Goal: Transaction & Acquisition: Purchase product/service

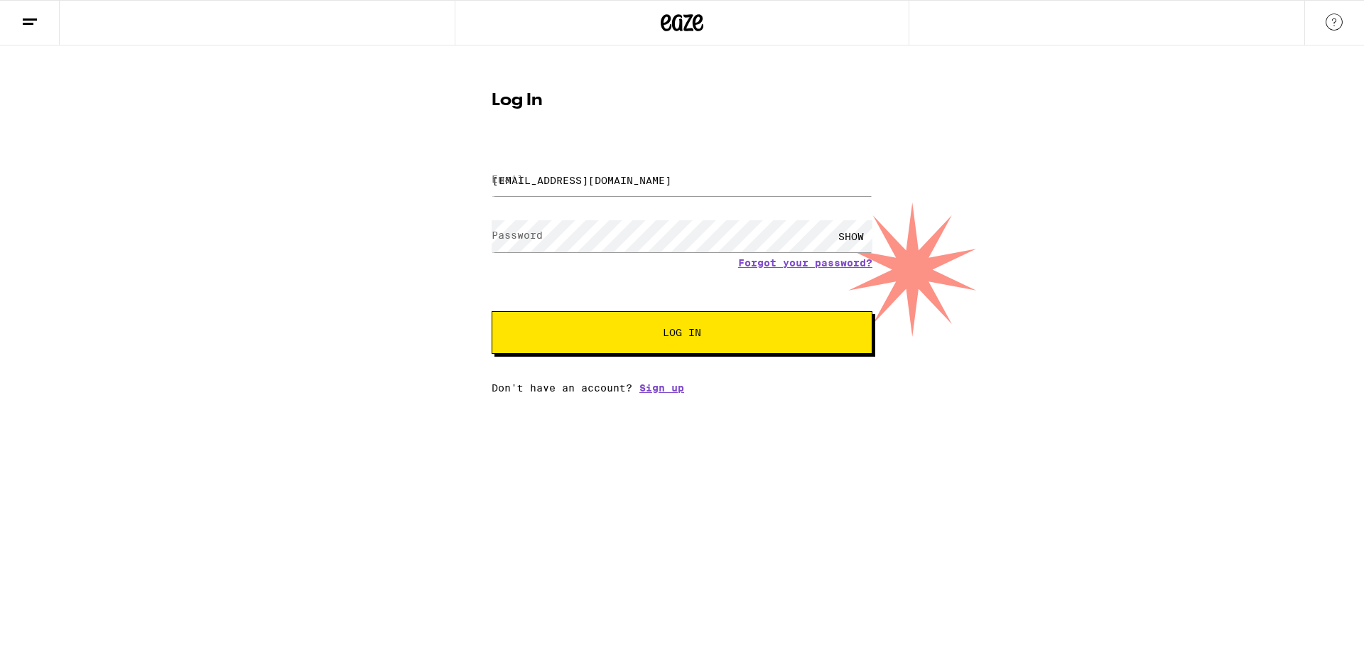
click at [710, 348] on button "Log In" at bounding box center [682, 332] width 381 height 43
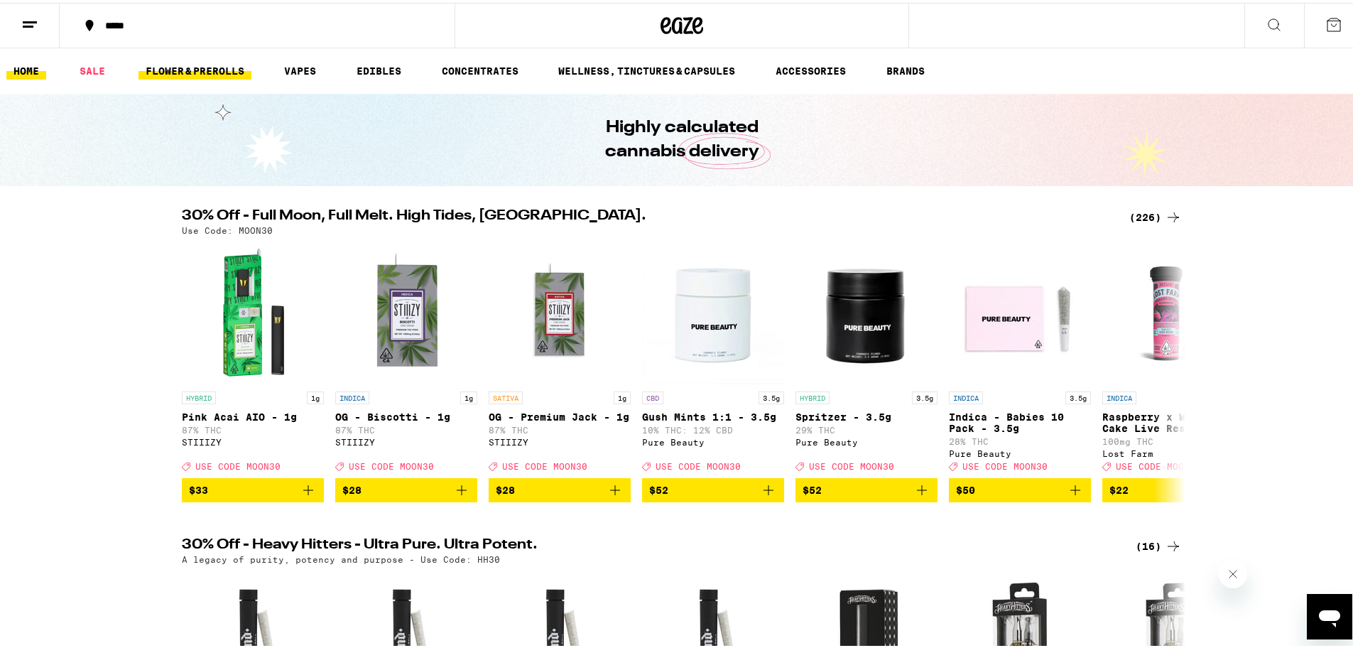
click at [229, 69] on link "FLOWER & PREROLLS" at bounding box center [195, 68] width 113 height 17
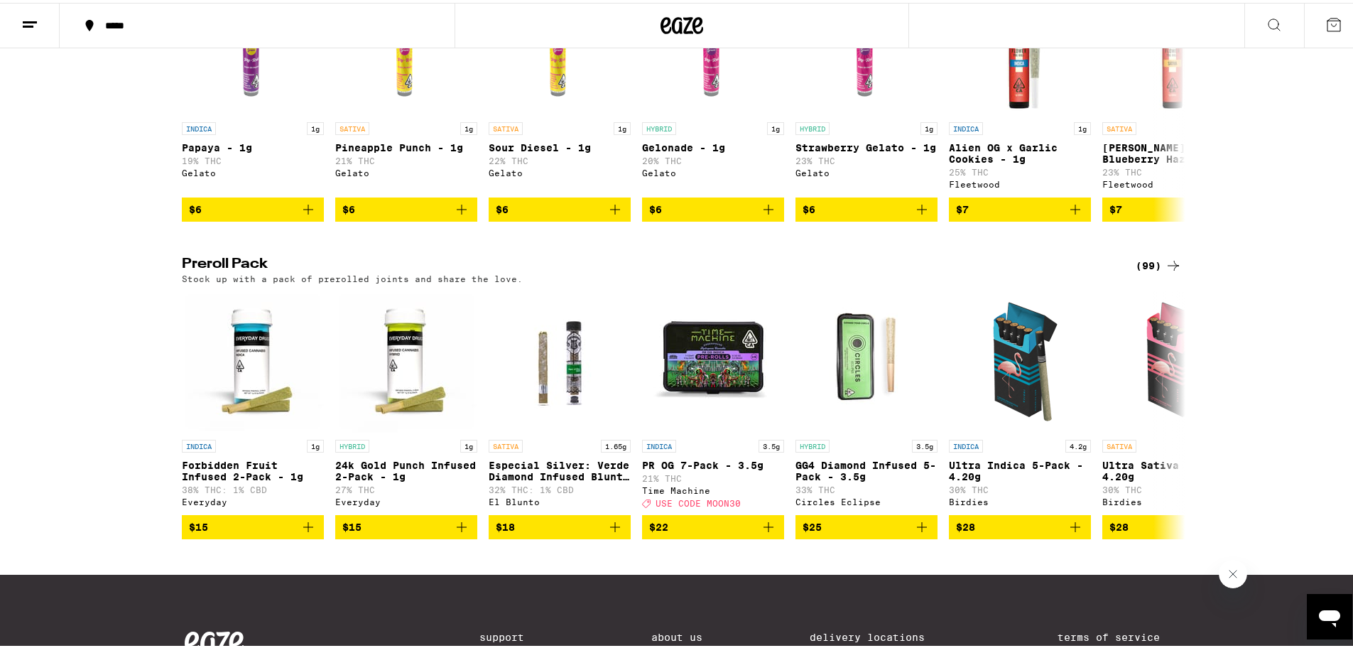
scroll to position [891, 0]
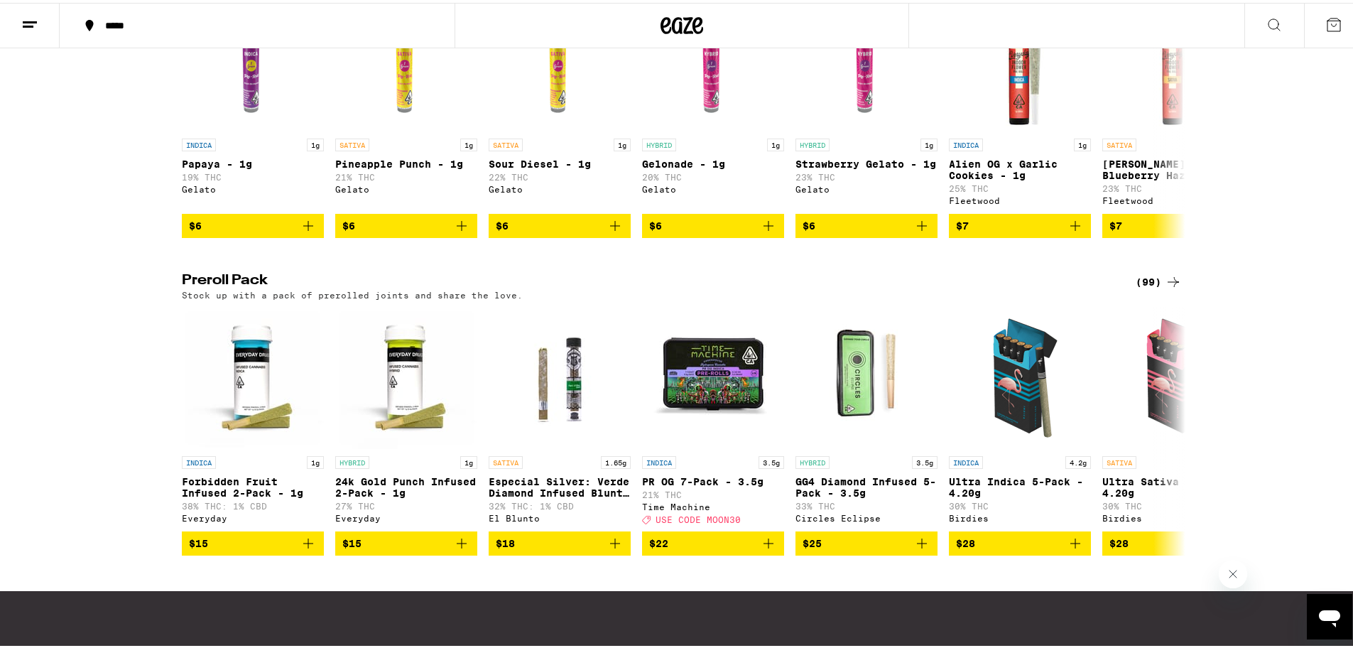
click at [1144, 288] on div "(99)" at bounding box center [1159, 279] width 46 height 17
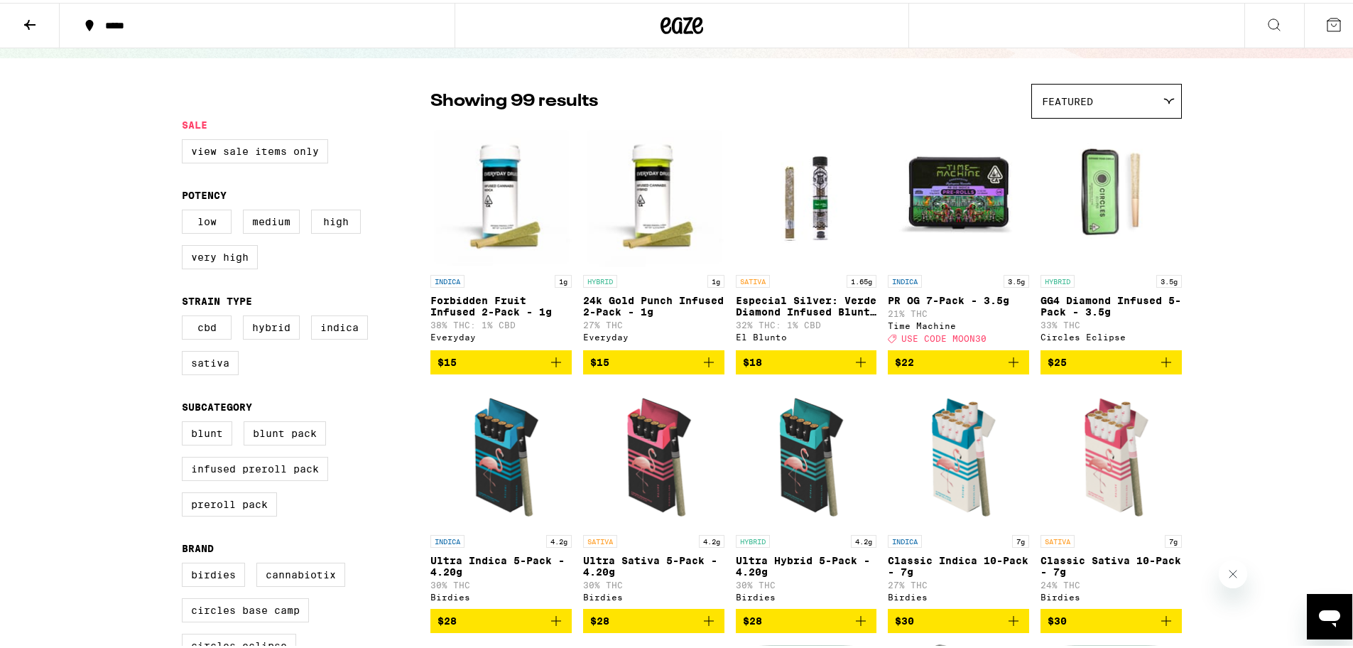
scroll to position [71, 0]
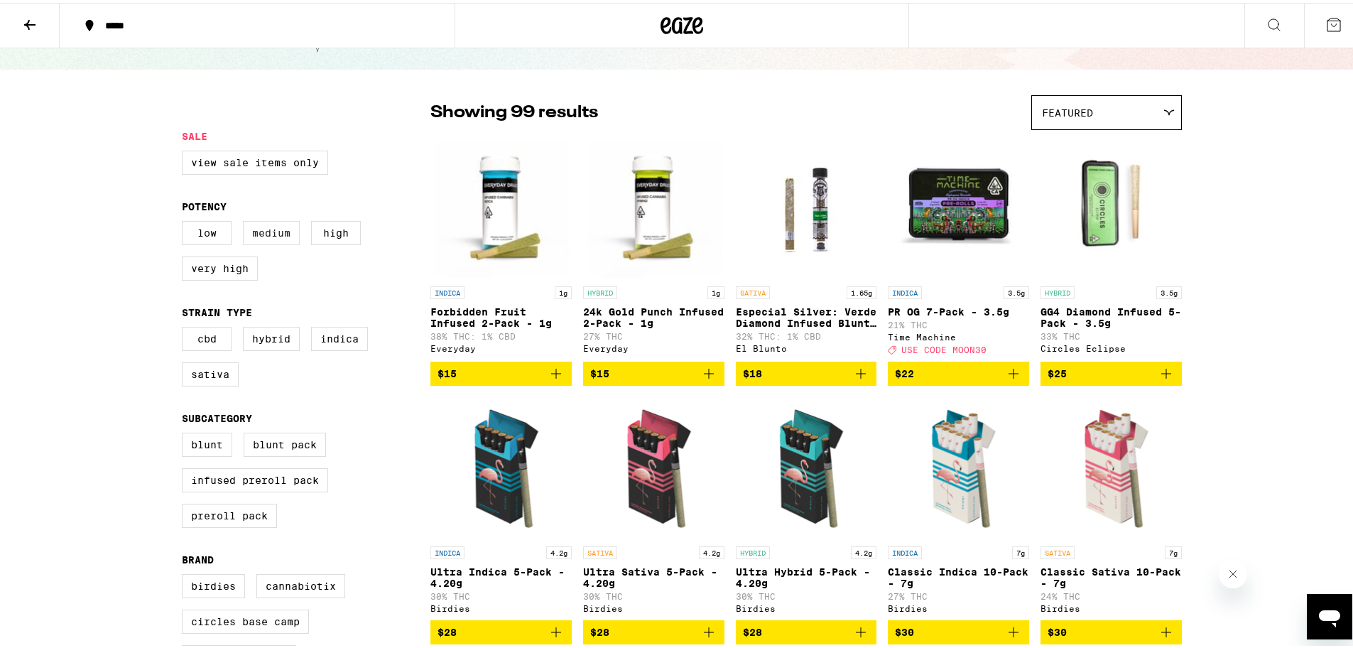
click at [278, 235] on label "Medium" at bounding box center [271, 230] width 57 height 24
click at [185, 221] on input "Medium" at bounding box center [185, 220] width 1 height 1
checkbox input "true"
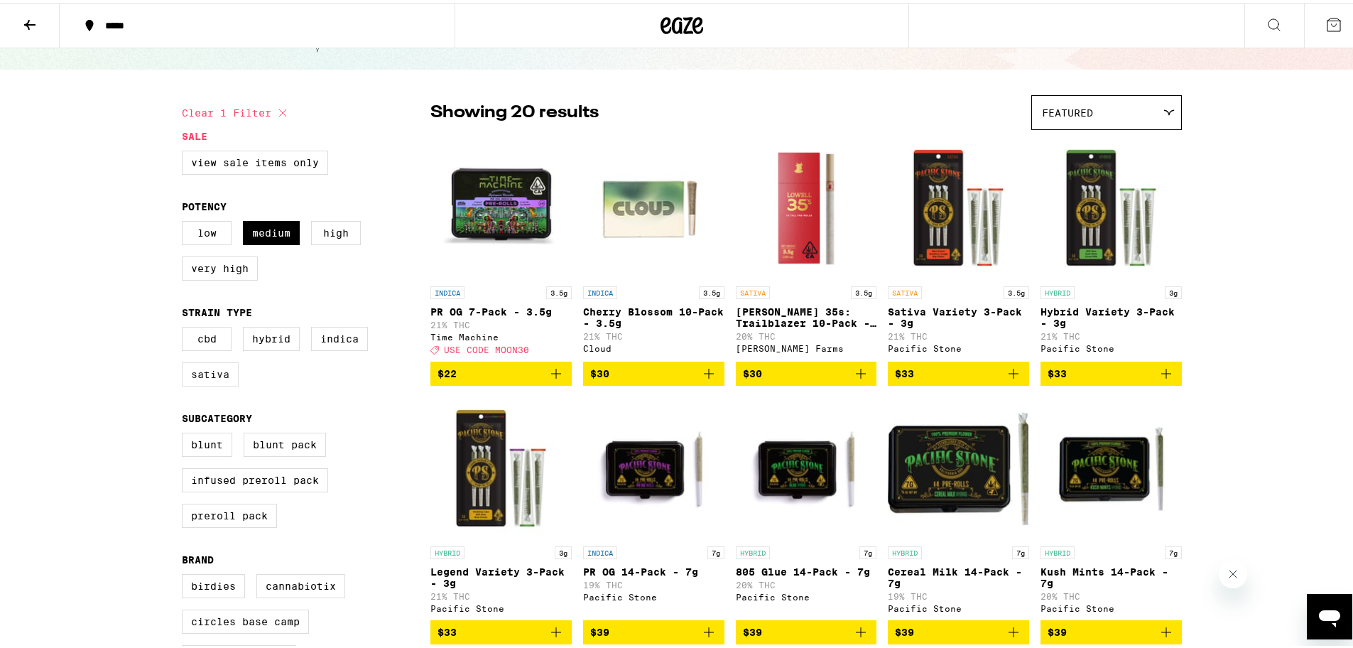
click at [205, 384] on label "Sativa" at bounding box center [210, 371] width 57 height 24
click at [185, 327] on input "Sativa" at bounding box center [185, 326] width 1 height 1
checkbox input "true"
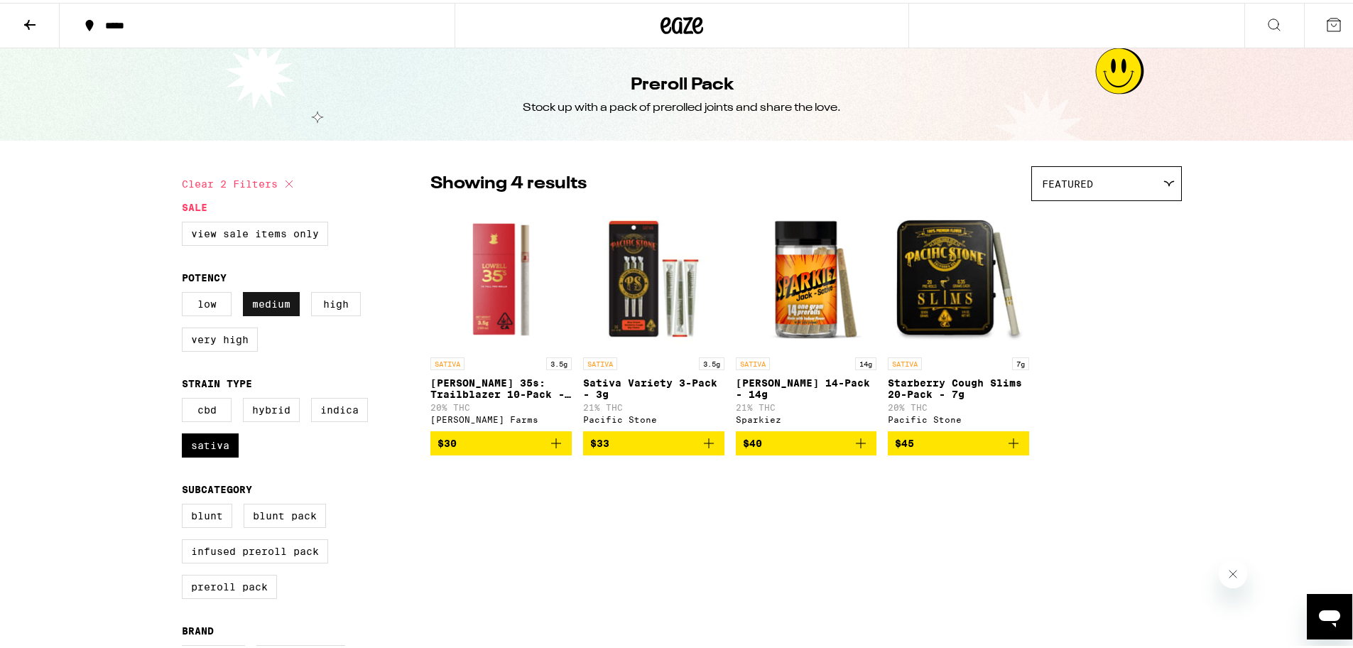
click at [268, 310] on label "Medium" at bounding box center [271, 301] width 57 height 24
click at [185, 292] on input "Medium" at bounding box center [185, 291] width 1 height 1
checkbox input "false"
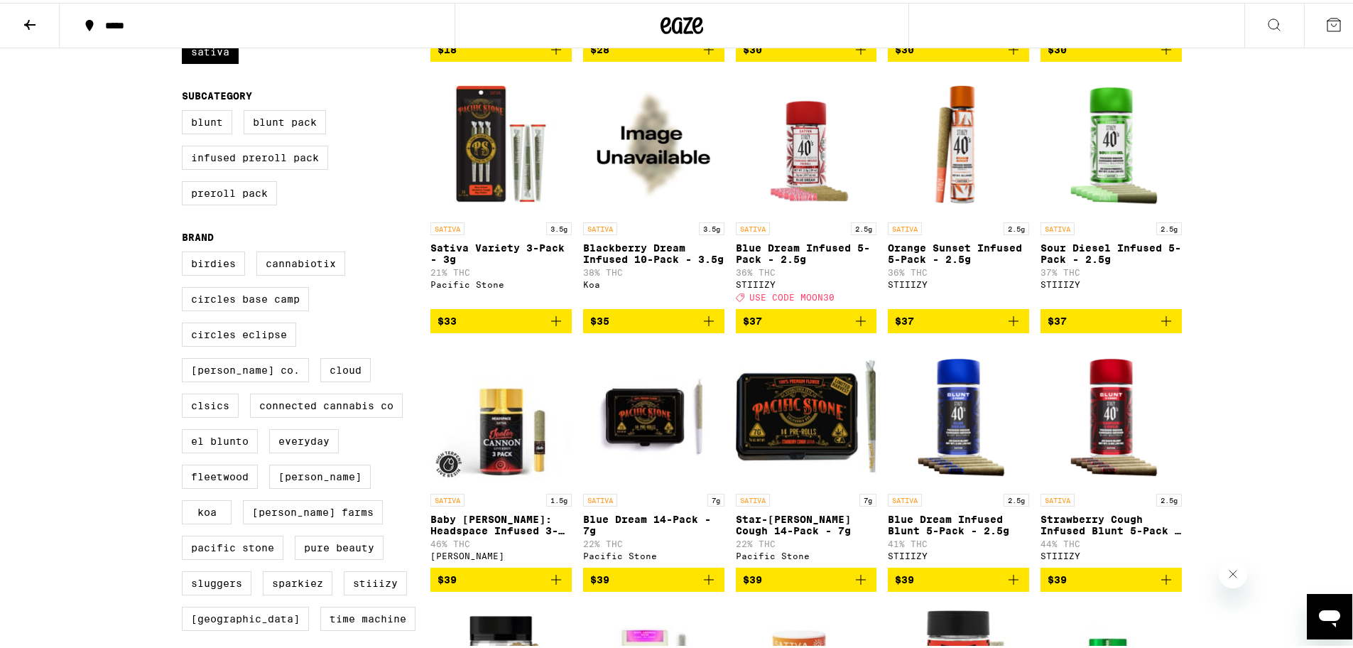
scroll to position [213, 0]
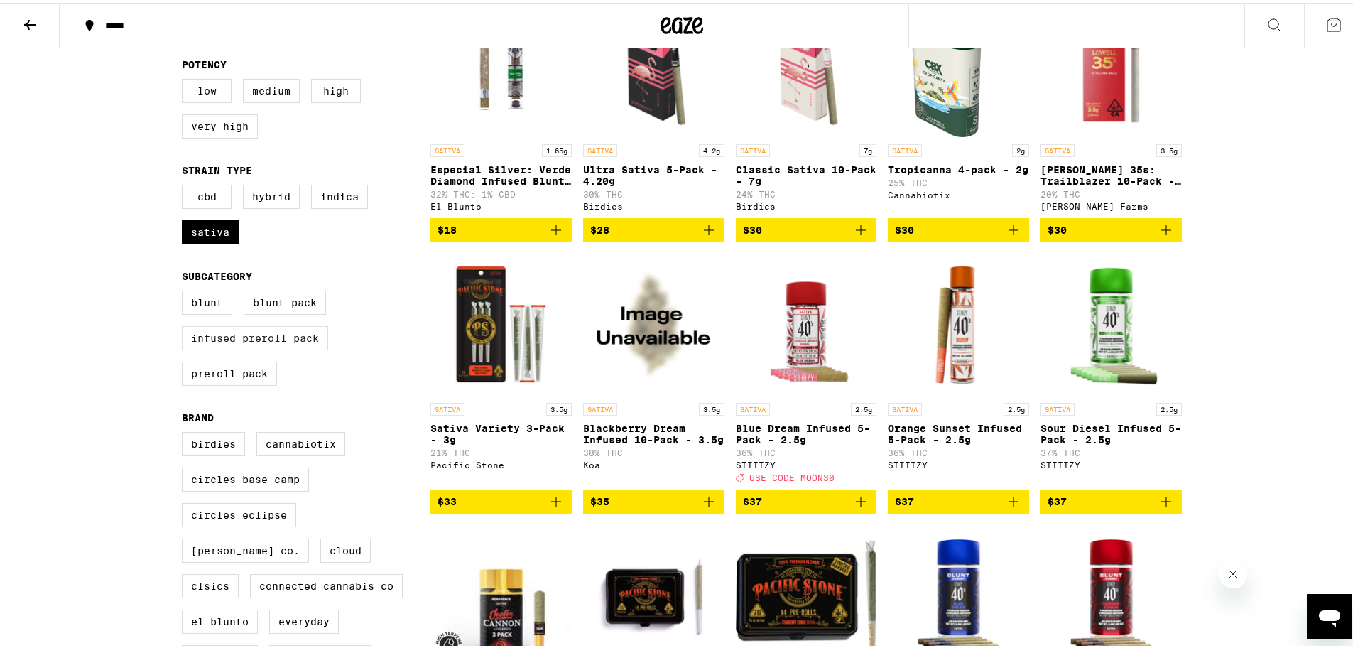
click at [295, 347] on label "Infused Preroll Pack" at bounding box center [255, 335] width 146 height 24
click at [185, 291] on input "Infused Preroll Pack" at bounding box center [185, 290] width 1 height 1
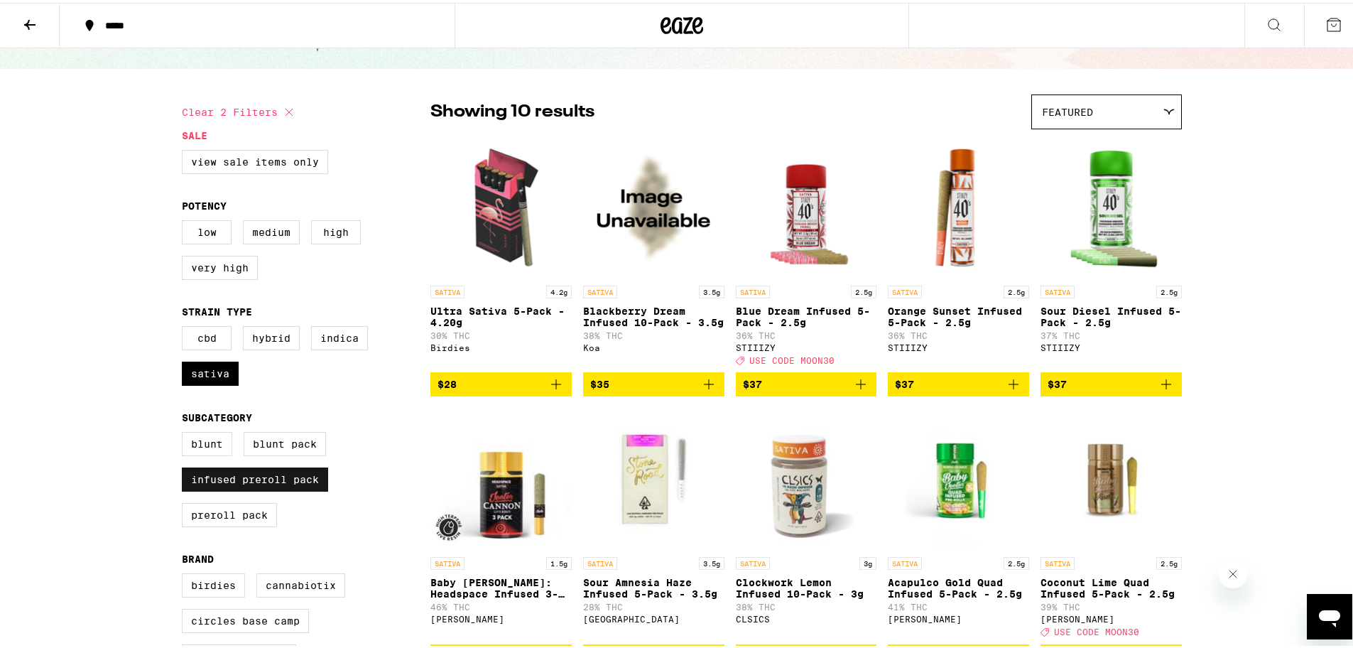
scroll to position [71, 0]
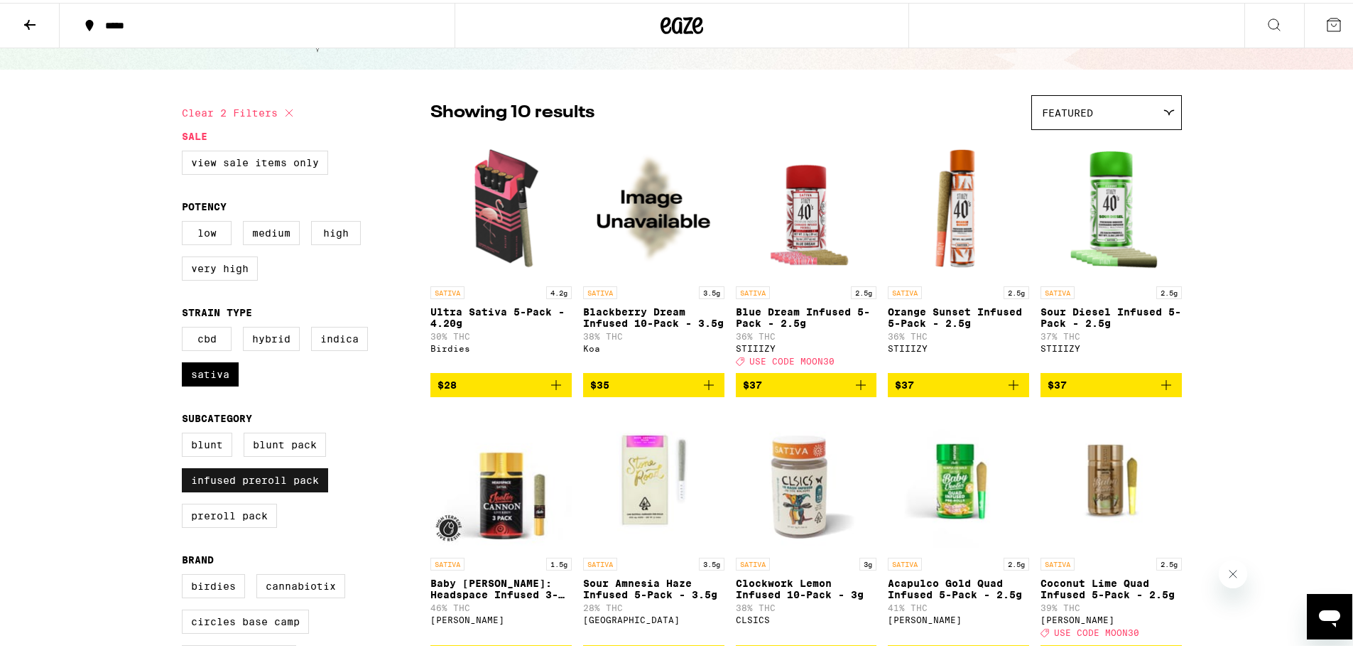
click at [254, 489] on label "Infused Preroll Pack" at bounding box center [255, 477] width 146 height 24
click at [185, 433] on input "Infused Preroll Pack" at bounding box center [185, 432] width 1 height 1
checkbox input "false"
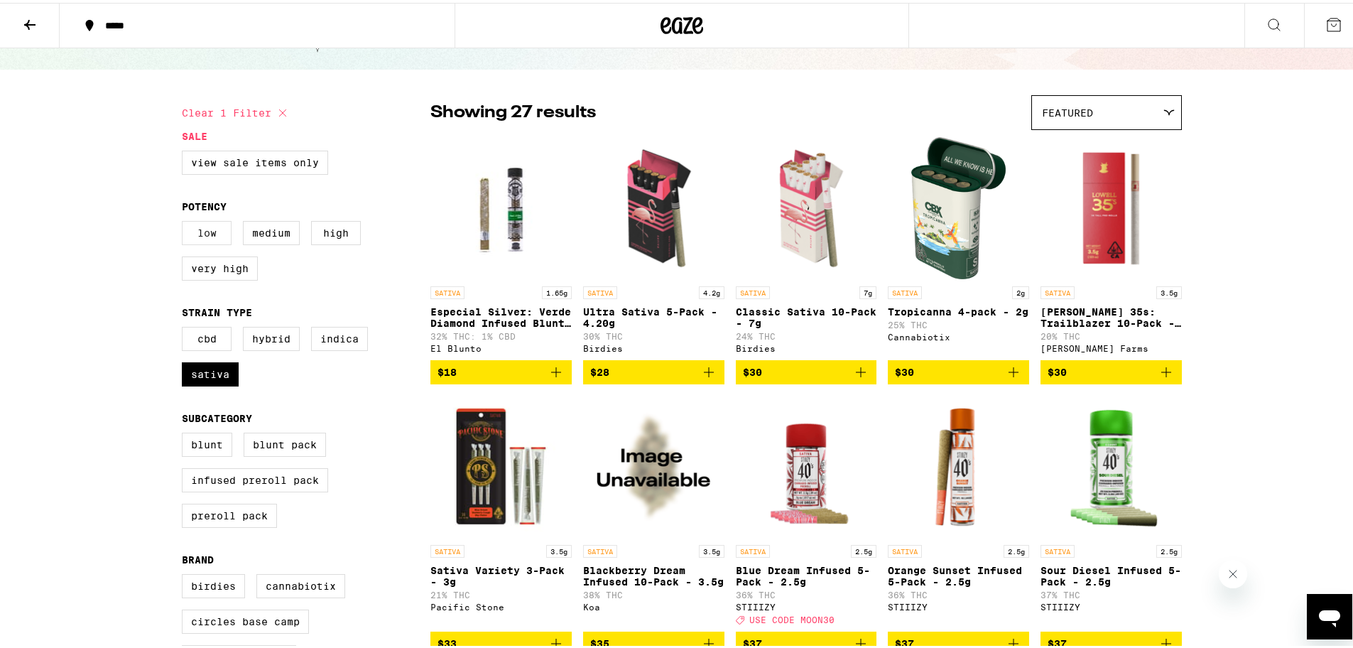
click at [199, 232] on label "Low" at bounding box center [207, 230] width 50 height 24
click at [185, 221] on input "Low" at bounding box center [185, 220] width 1 height 1
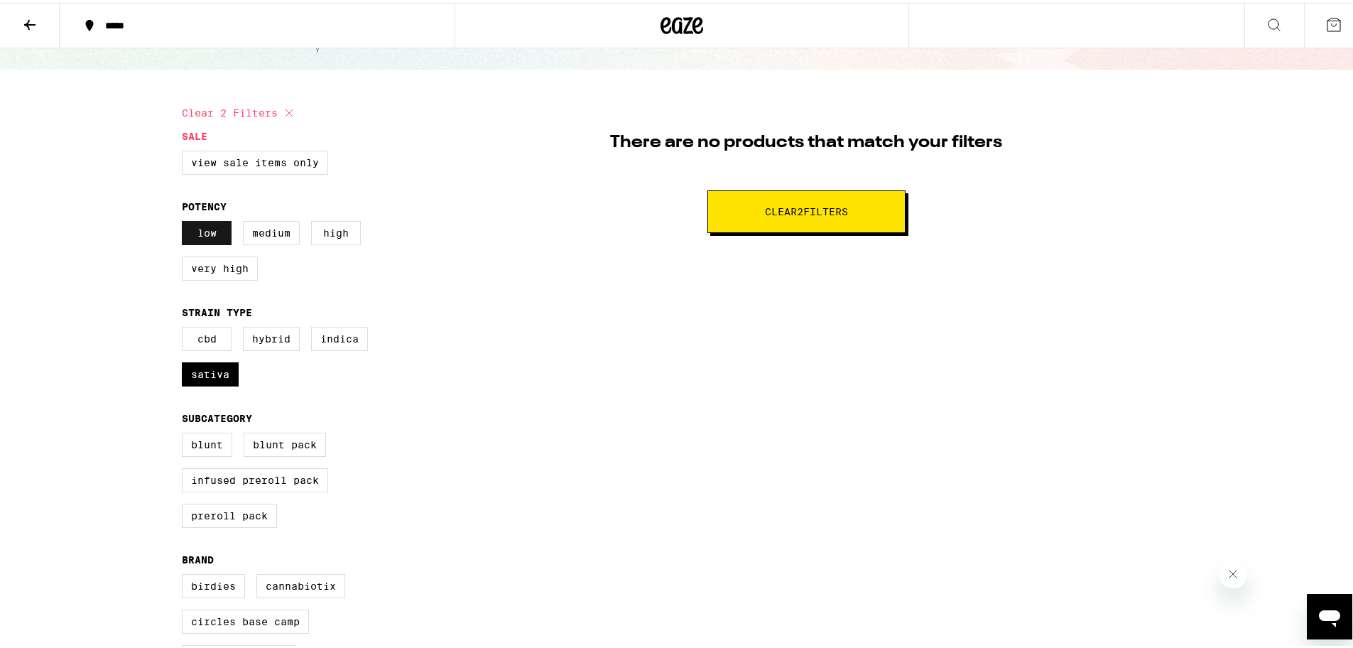
click at [199, 232] on label "Low" at bounding box center [207, 230] width 50 height 24
click at [185, 221] on input "Low" at bounding box center [185, 220] width 1 height 1
checkbox input "false"
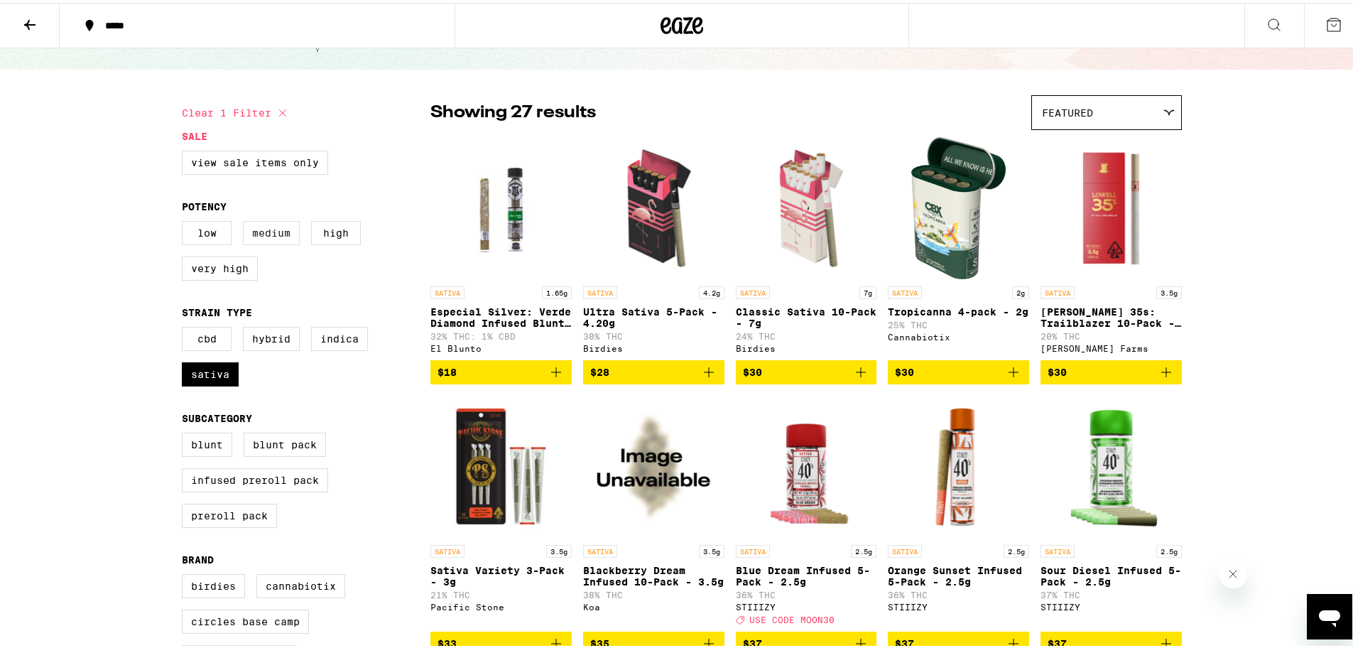
click at [269, 234] on label "Medium" at bounding box center [271, 230] width 57 height 24
click at [185, 221] on input "Medium" at bounding box center [185, 220] width 1 height 1
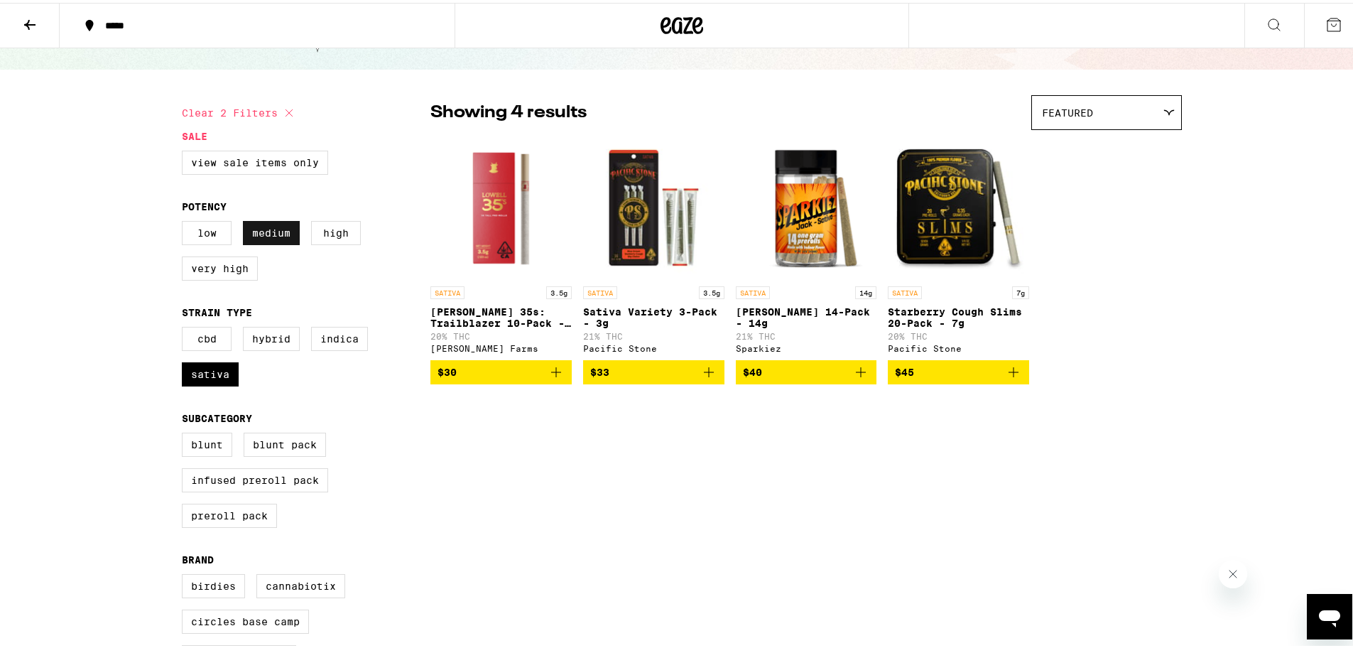
click at [269, 234] on label "Medium" at bounding box center [271, 230] width 57 height 24
click at [185, 221] on input "Medium" at bounding box center [185, 220] width 1 height 1
checkbox input "false"
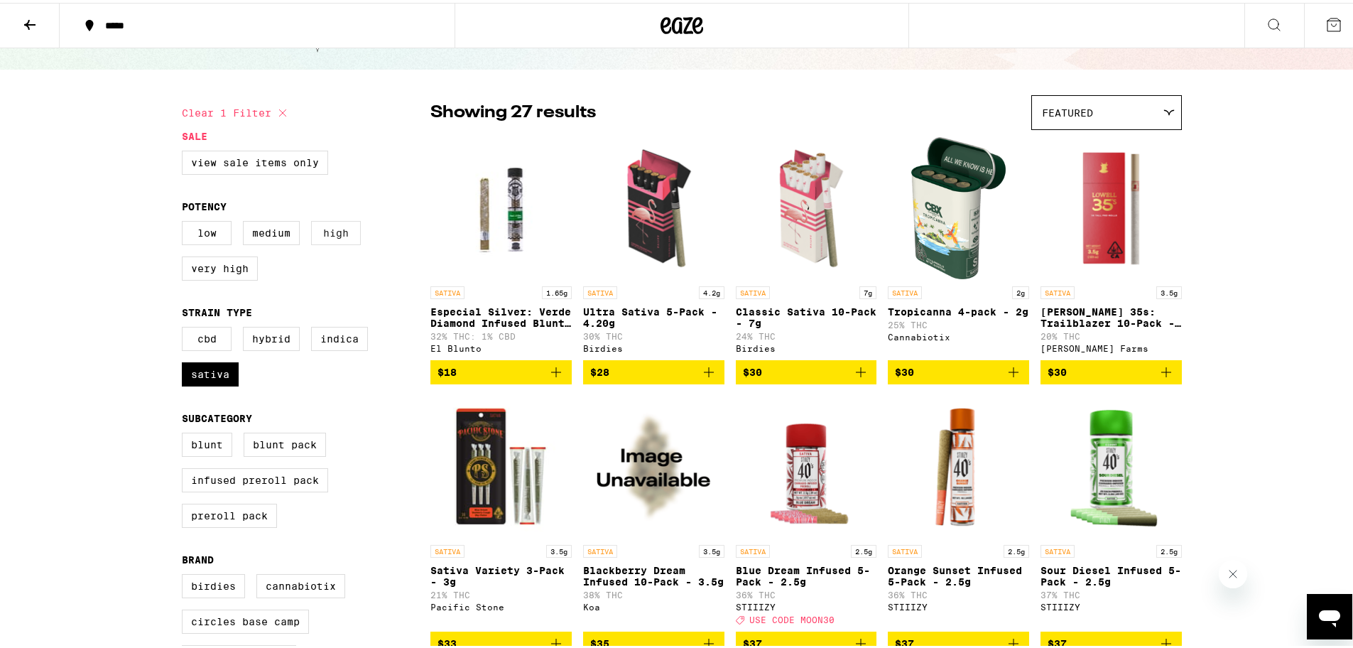
click at [336, 234] on label "High" at bounding box center [336, 230] width 50 height 24
click at [185, 221] on input "High" at bounding box center [185, 220] width 1 height 1
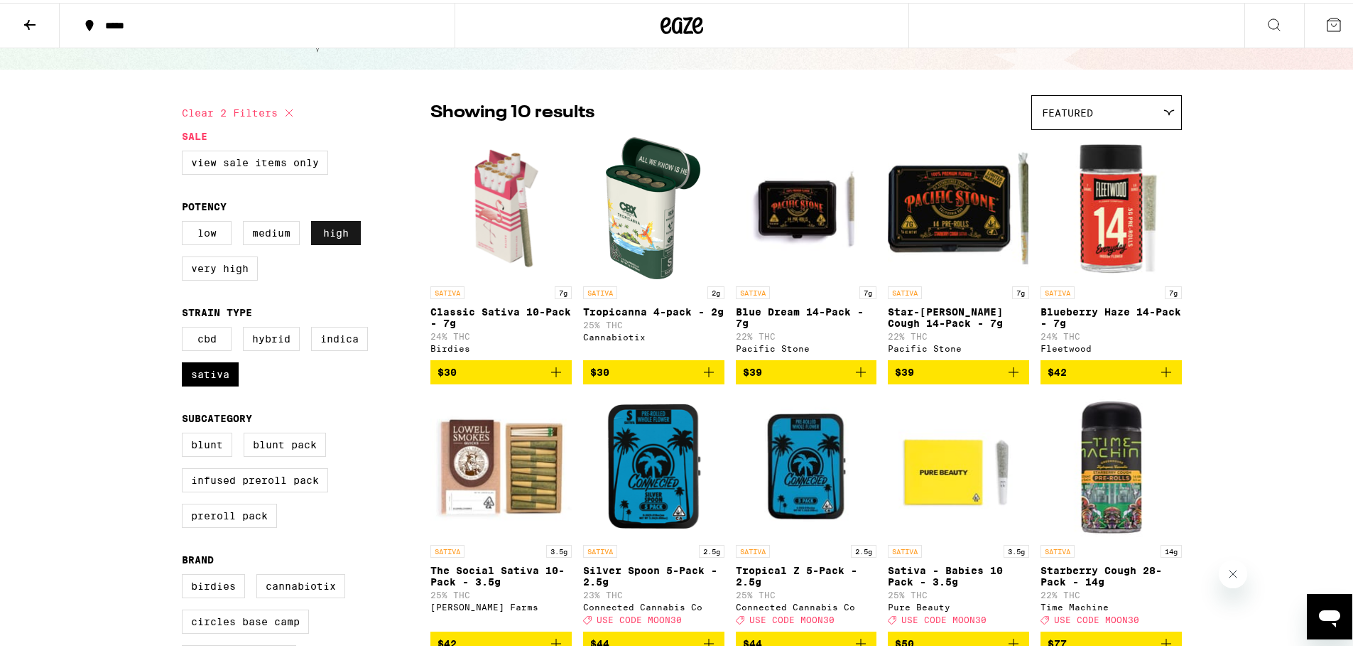
click at [336, 234] on label "High" at bounding box center [336, 230] width 50 height 24
click at [185, 221] on input "High" at bounding box center [185, 220] width 1 height 1
checkbox input "false"
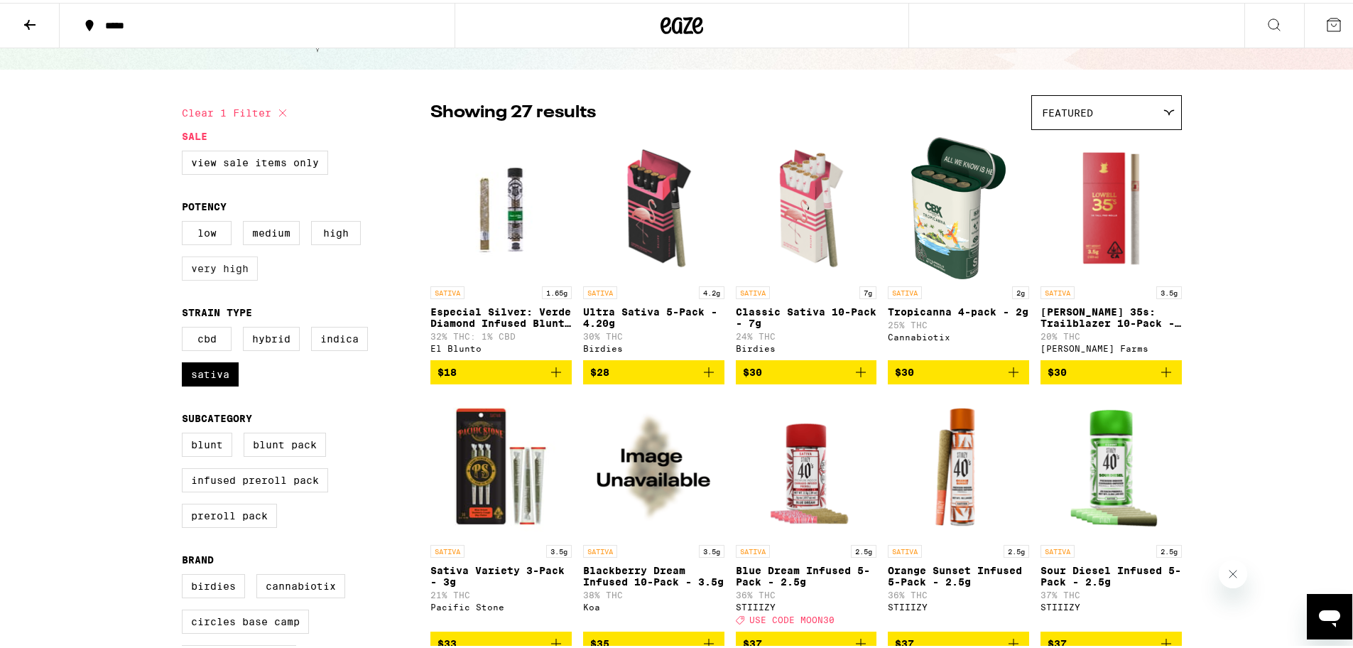
click at [224, 278] on label "Very High" at bounding box center [220, 266] width 76 height 24
click at [185, 221] on input "Very High" at bounding box center [185, 220] width 1 height 1
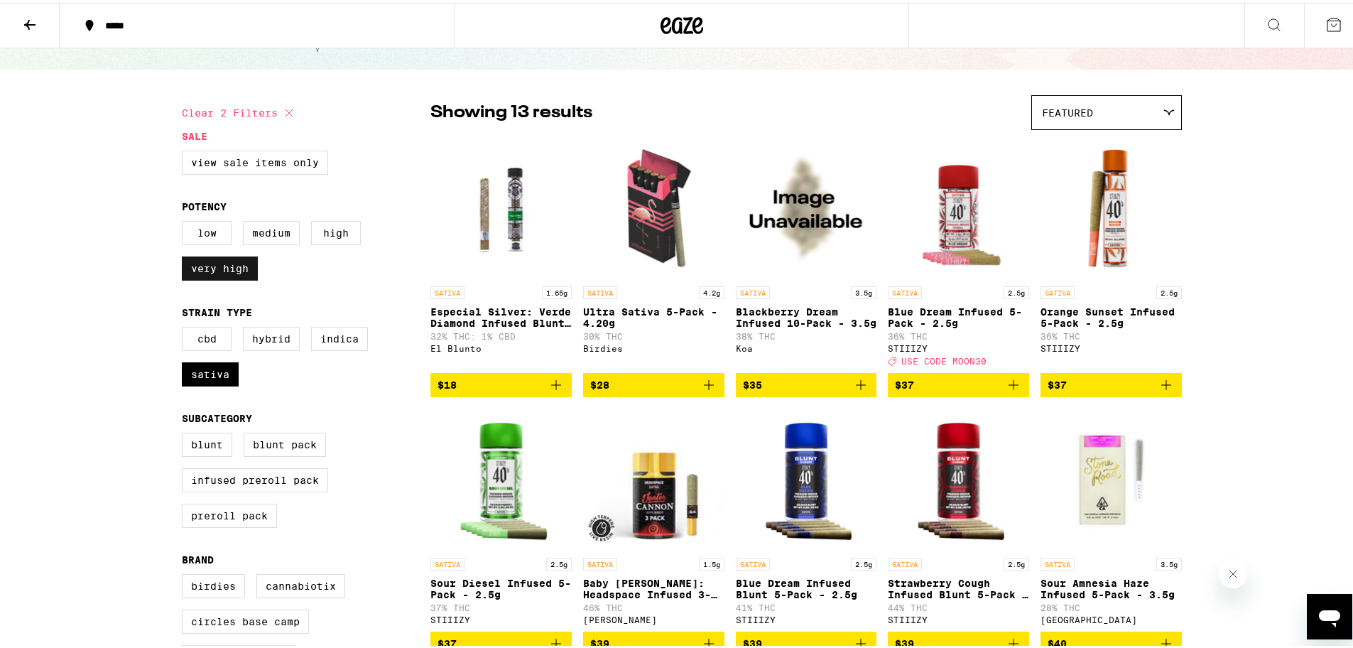
click at [215, 269] on label "Very High" at bounding box center [220, 266] width 76 height 24
click at [185, 221] on input "Very High" at bounding box center [185, 220] width 1 height 1
checkbox input "false"
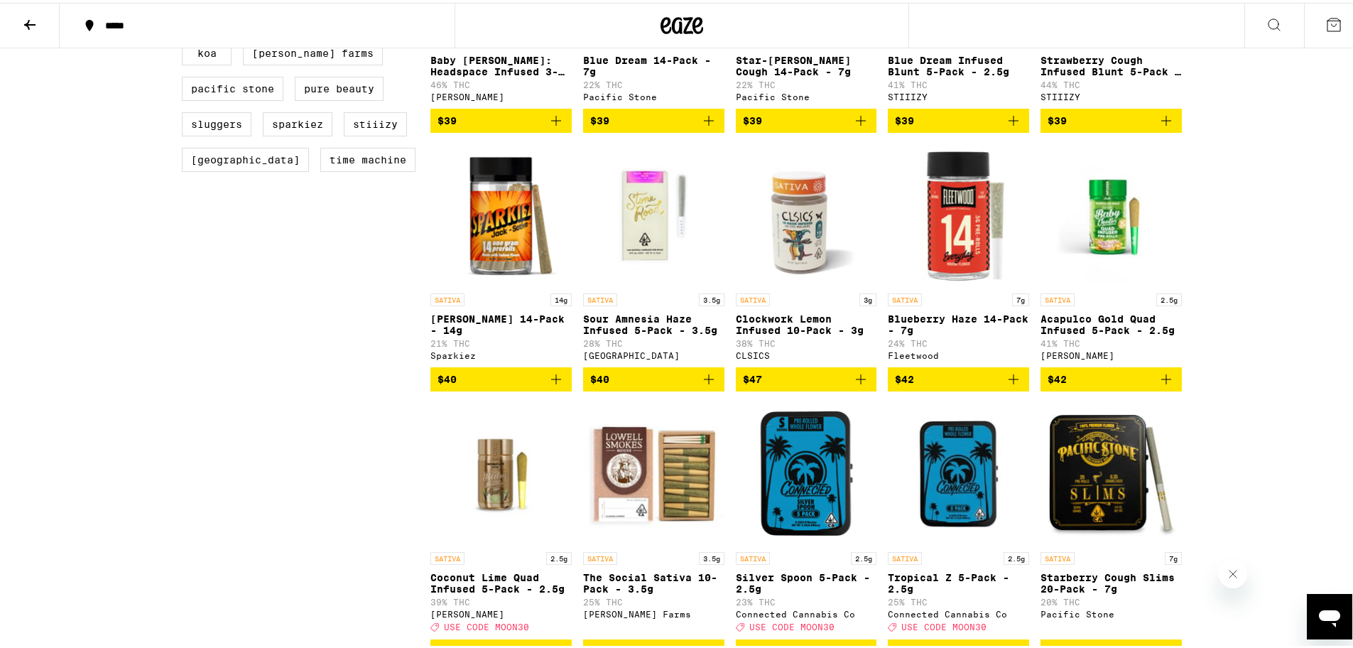
scroll to position [710, 0]
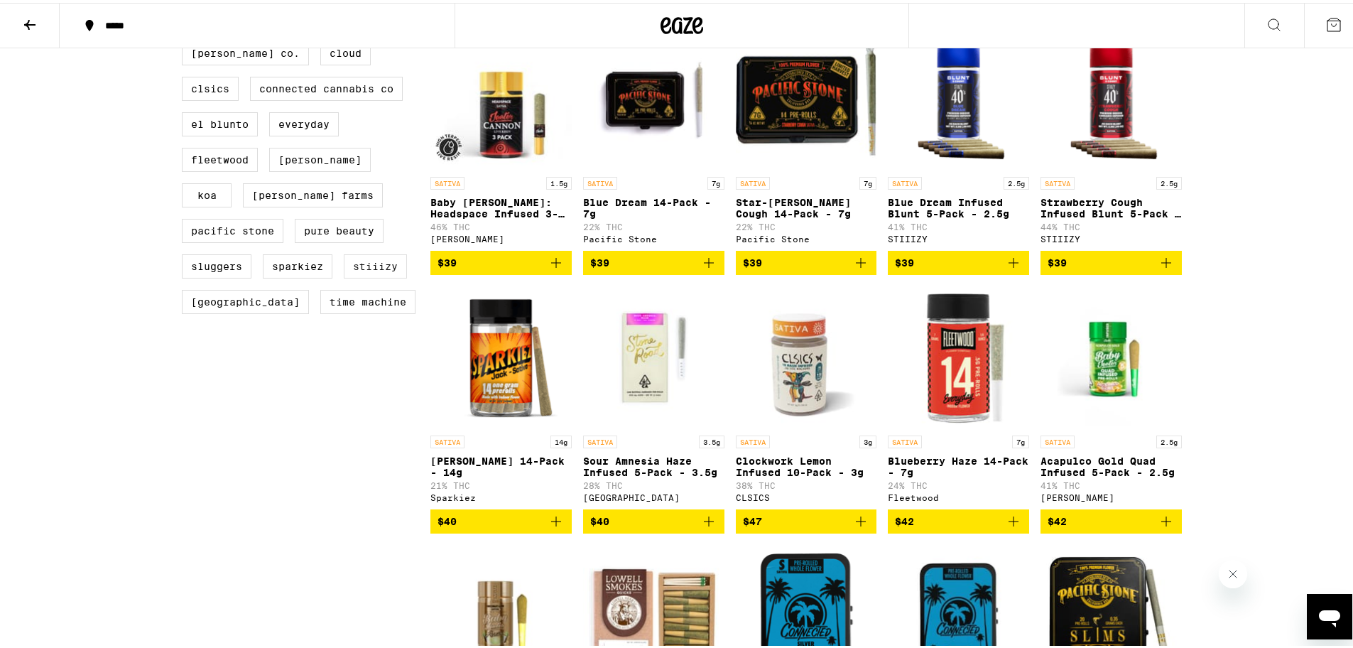
click at [344, 276] on label "STIIIZY" at bounding box center [375, 263] width 63 height 24
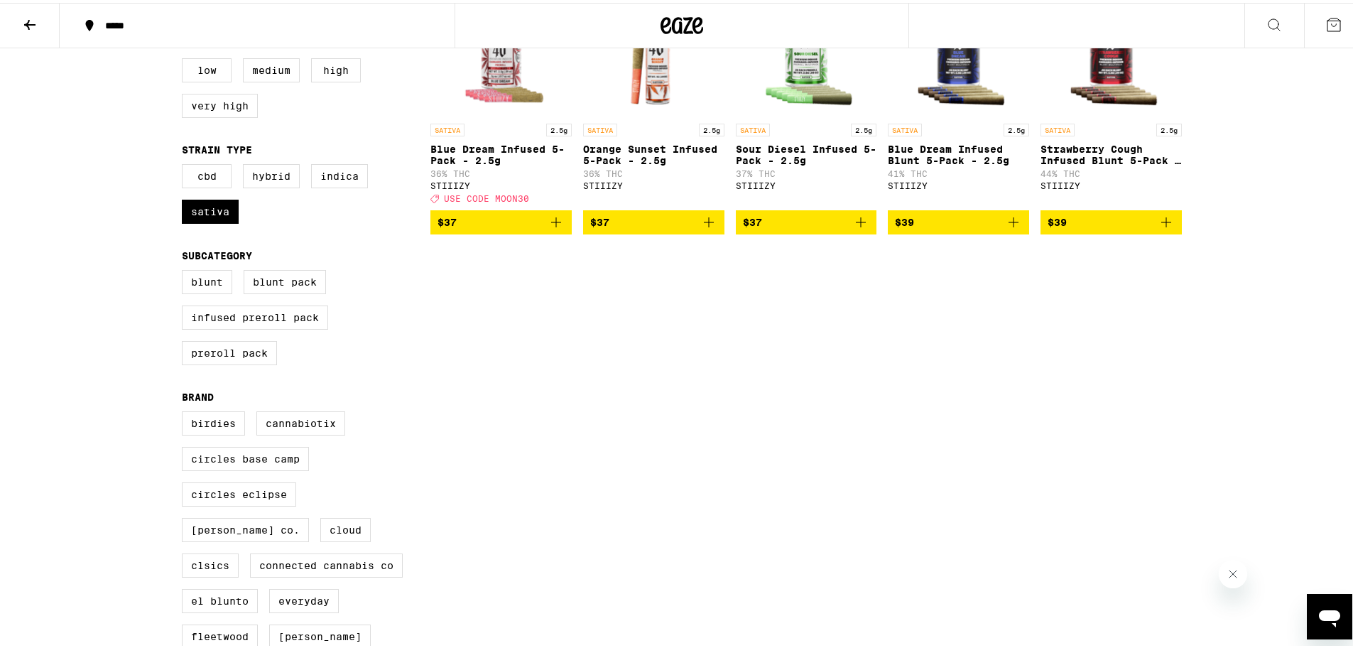
scroll to position [55, 0]
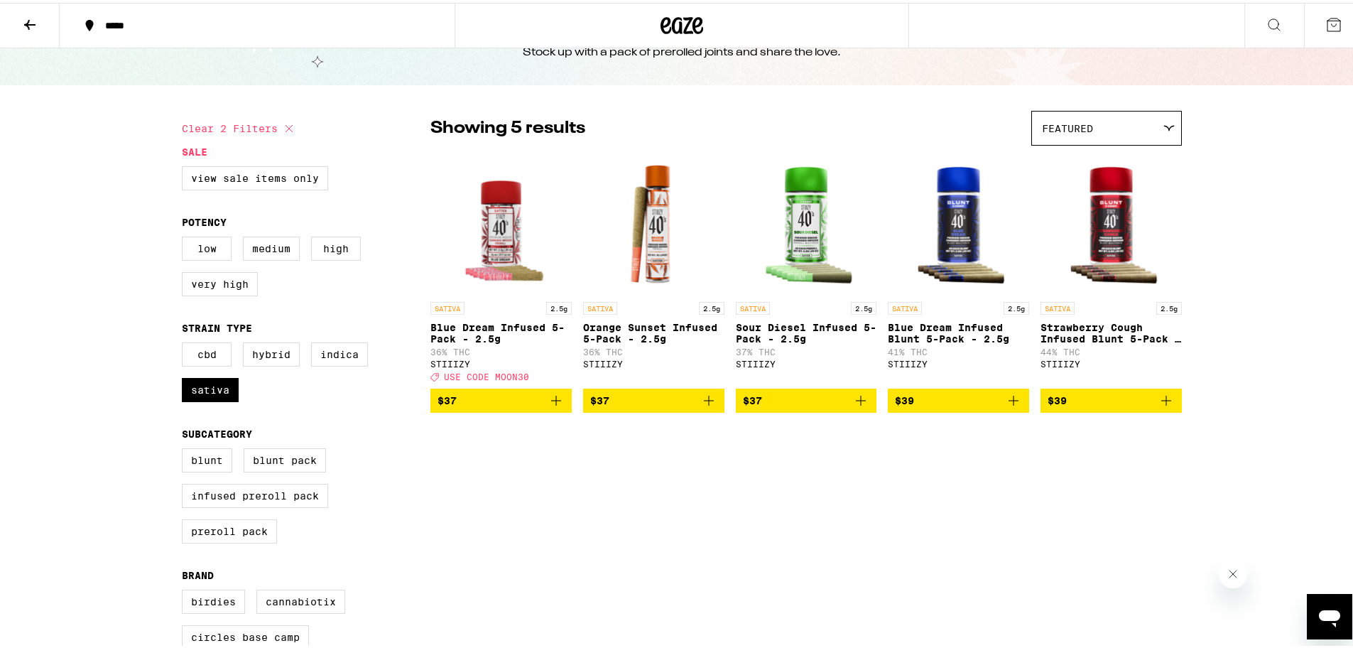
click at [602, 327] on p "Orange Sunset Infused 5-Pack - 2.5g" at bounding box center [653, 330] width 141 height 23
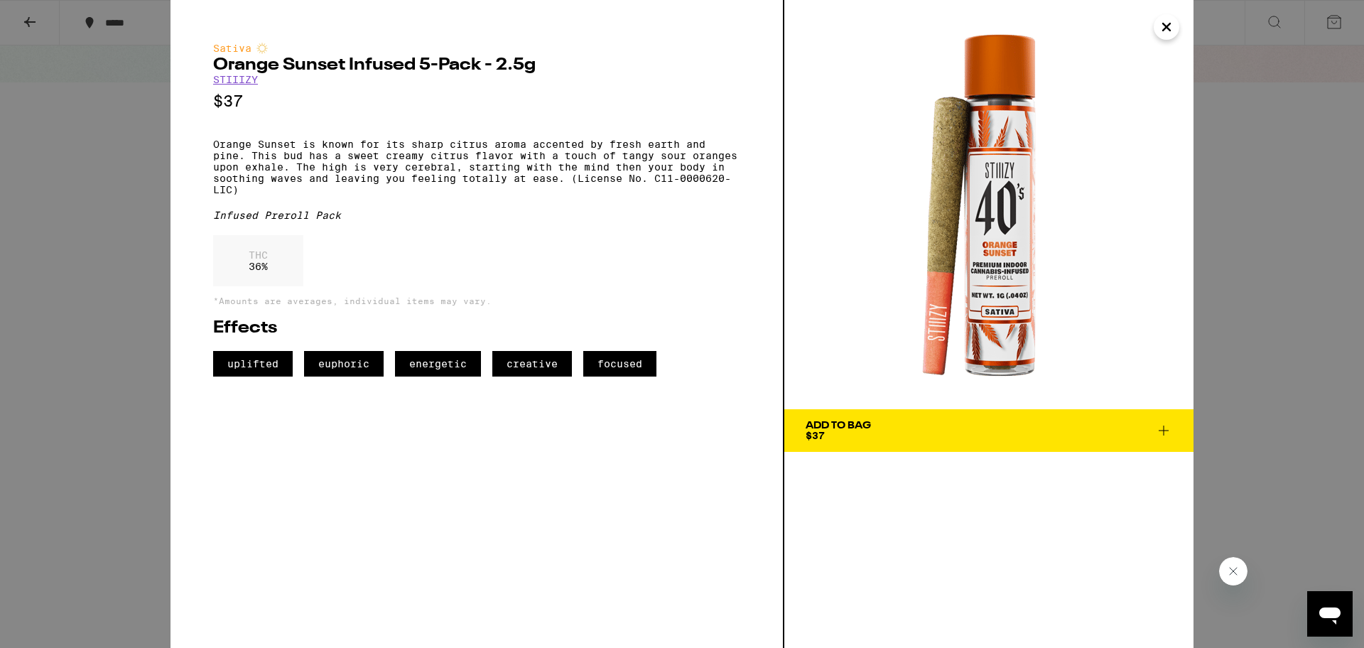
click at [33, 16] on div "Sativa Orange Sunset Infused 5-Pack - 2.5g STIIIZY $37 Orange Sunset is known f…" at bounding box center [682, 324] width 1364 height 648
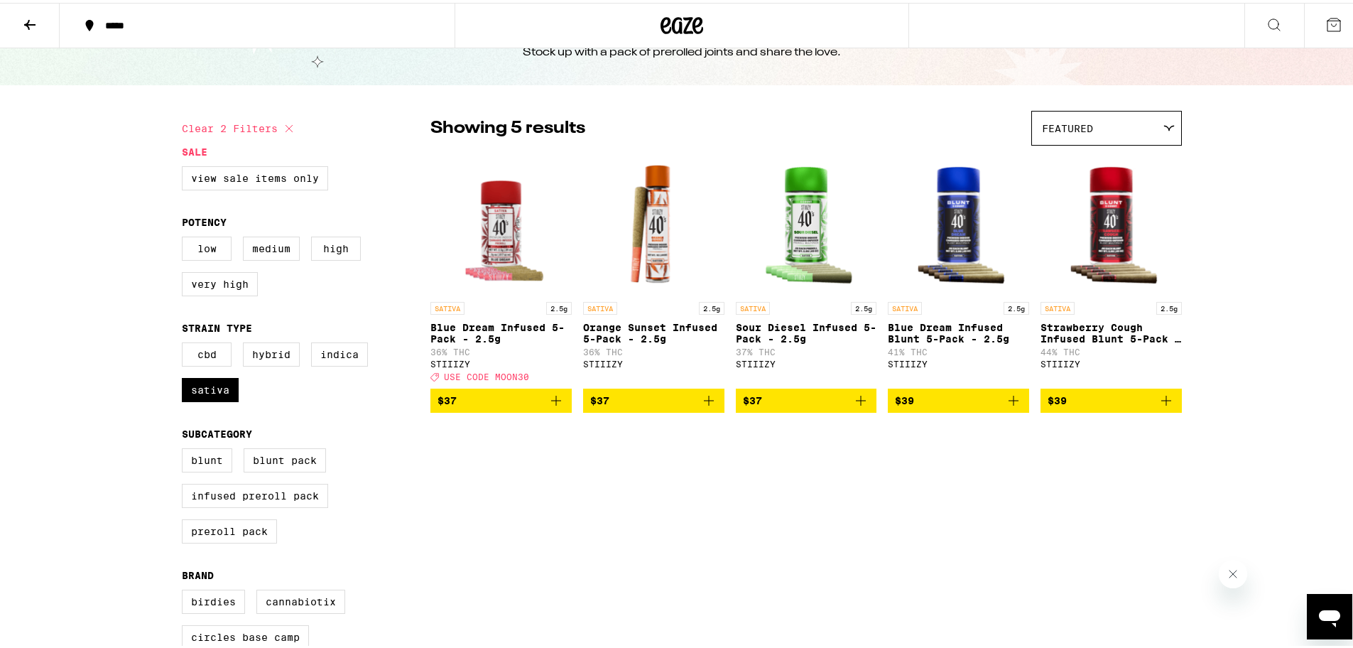
click at [776, 335] on p "Sour Diesel Infused 5-Pack - 2.5g" at bounding box center [806, 330] width 141 height 23
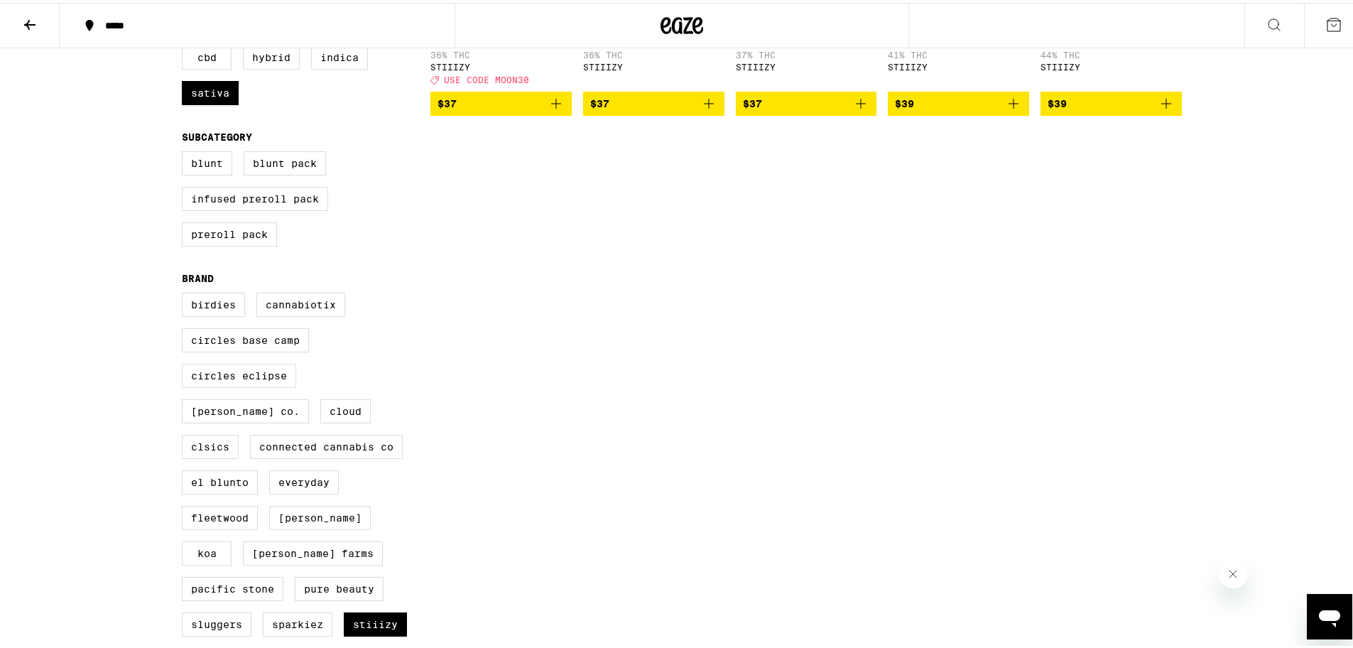
scroll to position [482, 0]
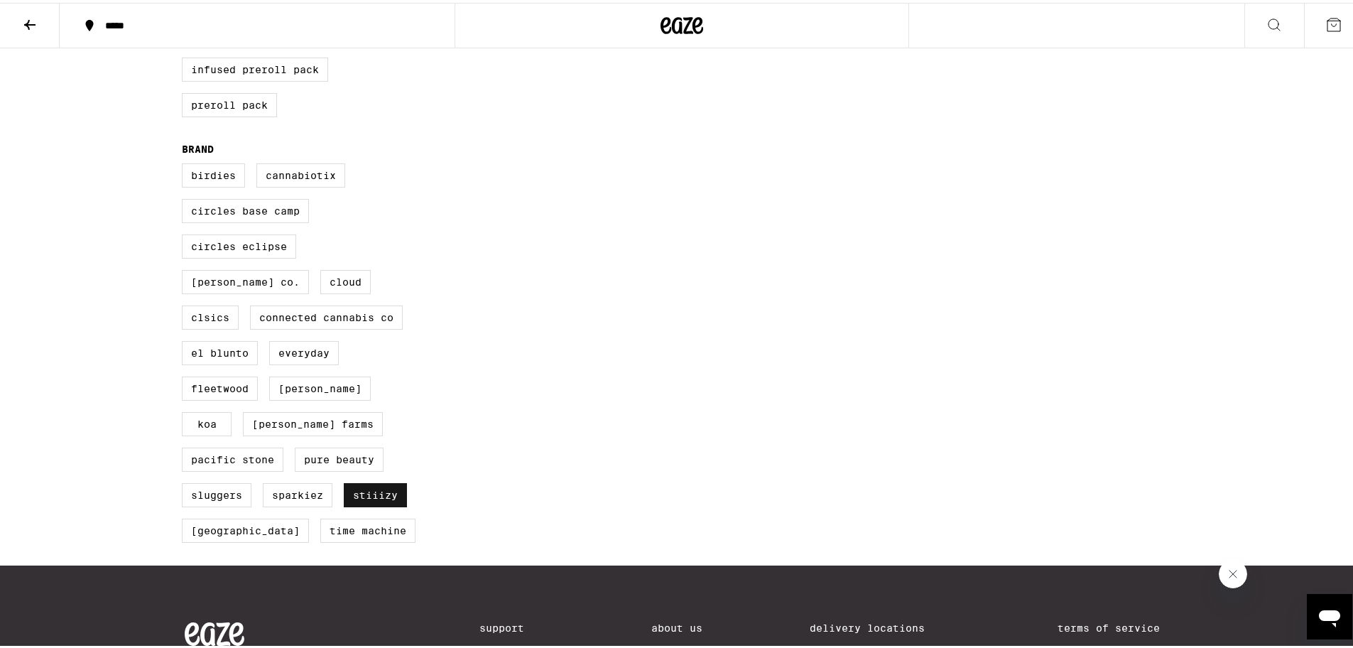
click at [344, 504] on label "STIIIZY" at bounding box center [375, 492] width 63 height 24
click at [185, 163] on input "STIIIZY" at bounding box center [185, 163] width 1 height 1
checkbox input "false"
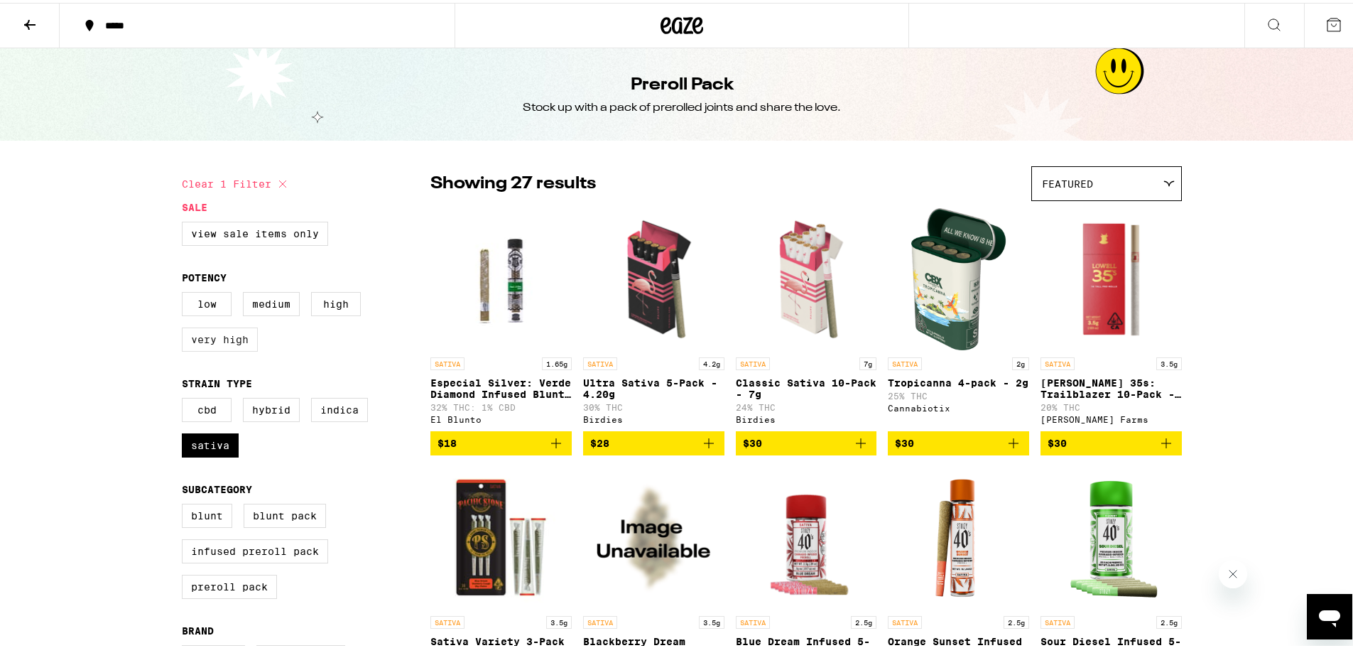
click at [224, 341] on label "Very High" at bounding box center [220, 337] width 76 height 24
click at [185, 292] on input "Very High" at bounding box center [185, 291] width 1 height 1
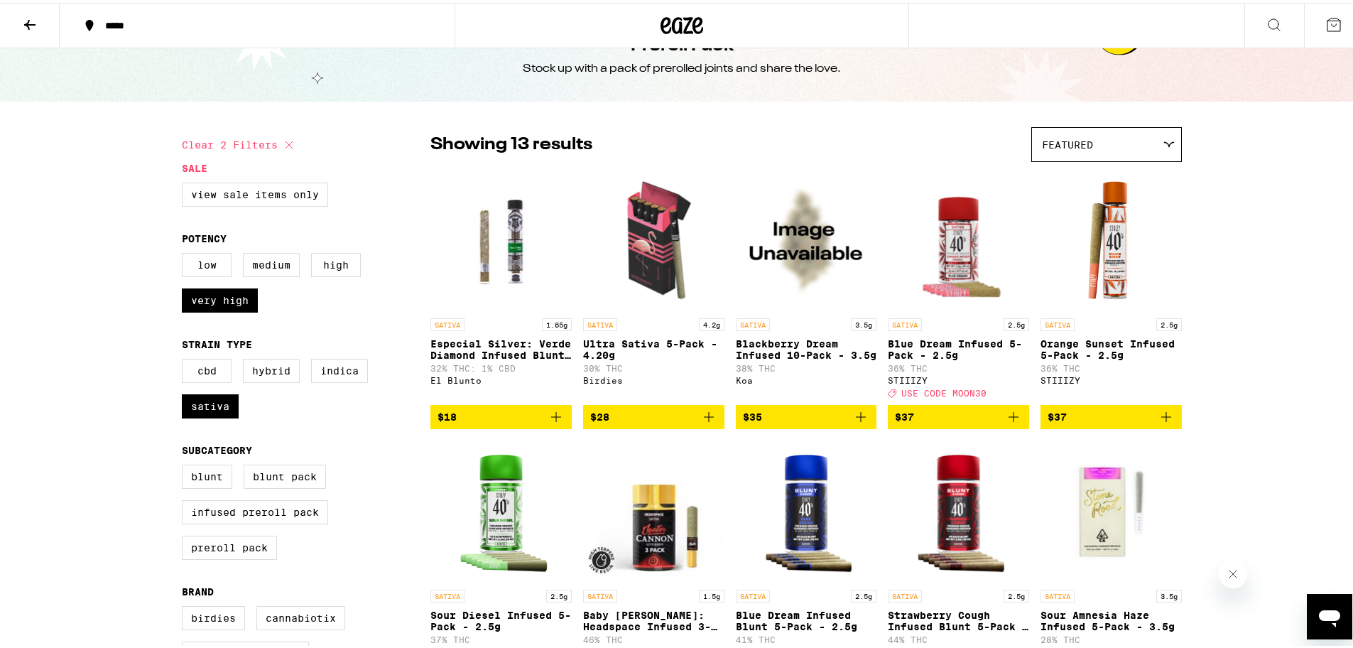
scroll to position [71, 0]
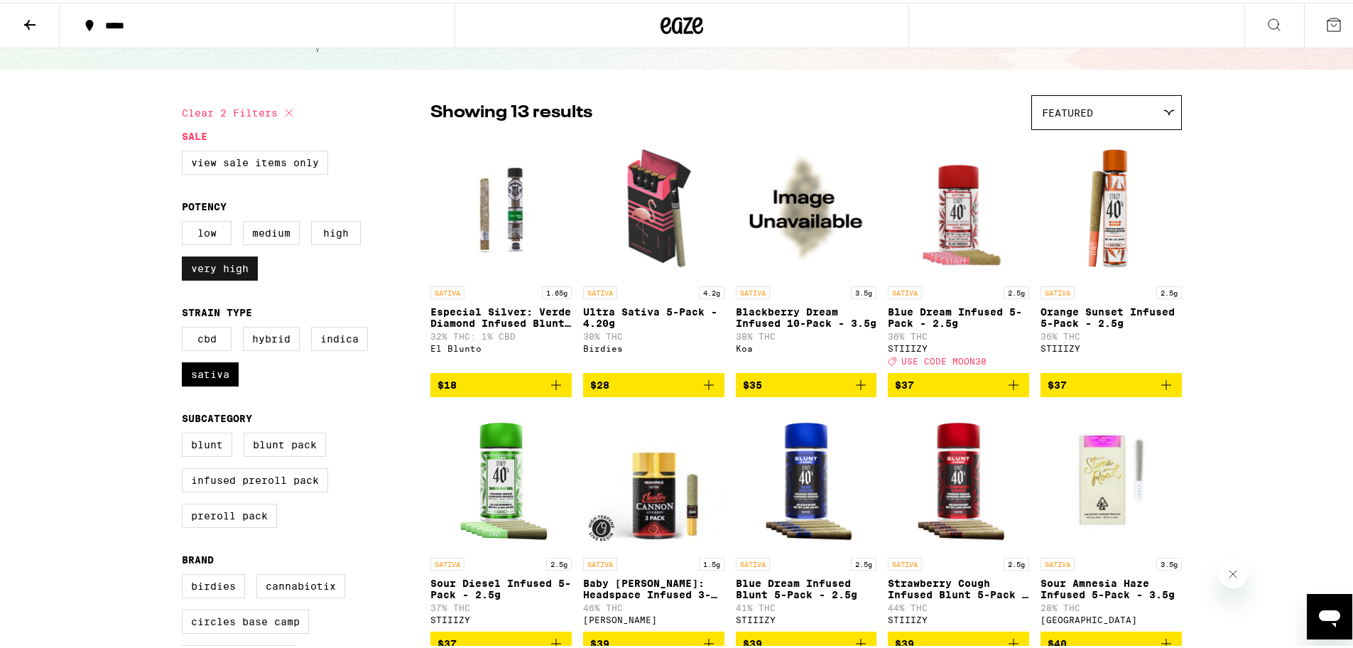
click at [239, 272] on label "Very High" at bounding box center [220, 266] width 76 height 24
click at [185, 221] on input "Very High" at bounding box center [185, 220] width 1 height 1
checkbox input "false"
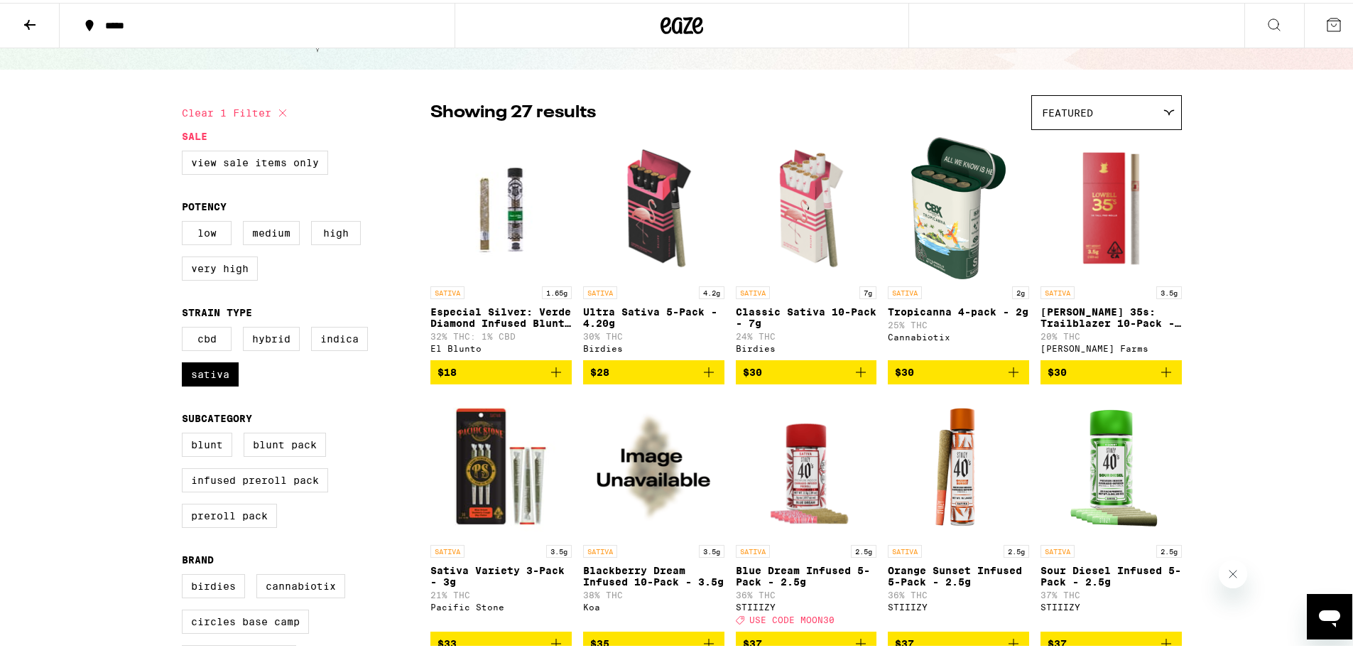
click at [319, 234] on label "High" at bounding box center [336, 230] width 50 height 24
click at [185, 221] on input "High" at bounding box center [185, 220] width 1 height 1
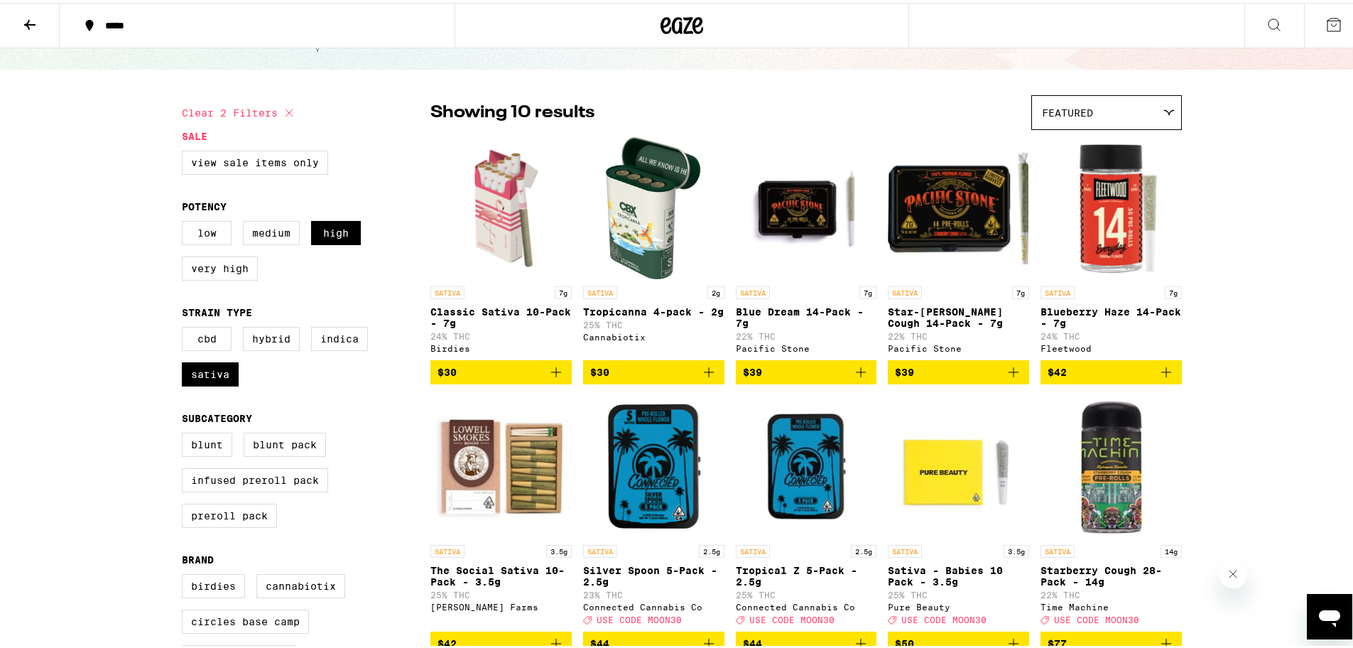
scroll to position [142, 0]
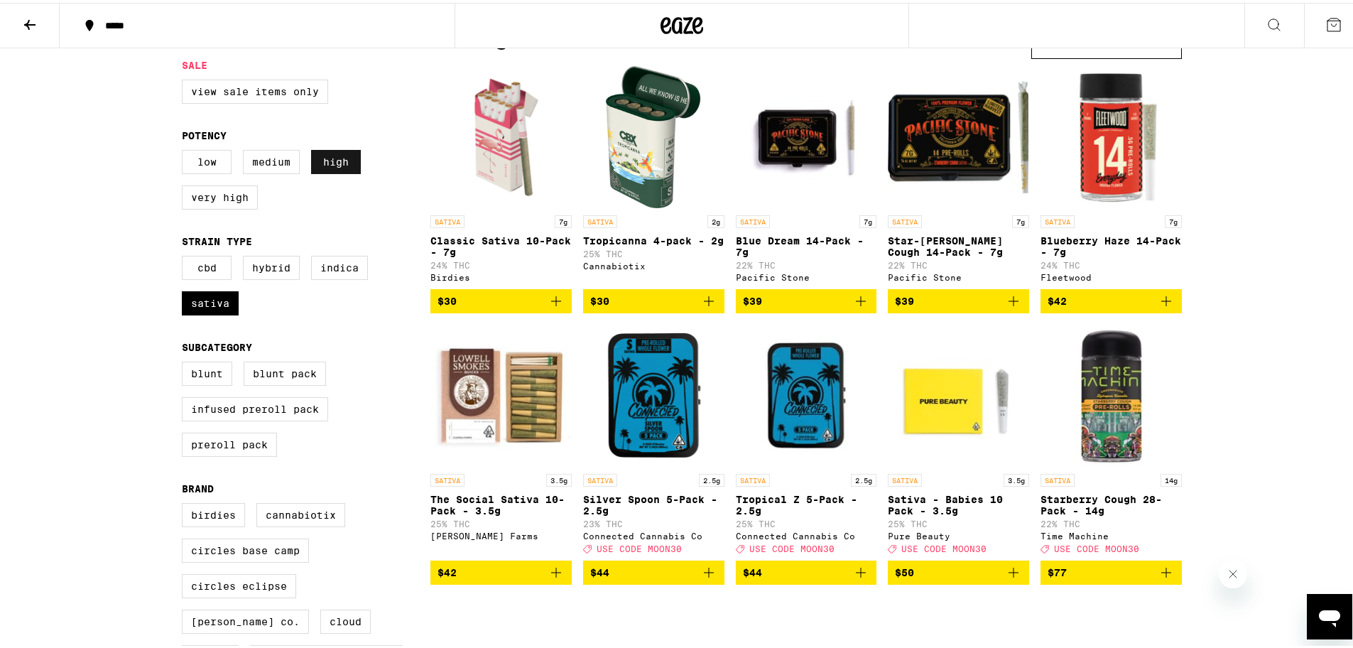
click at [340, 160] on label "High" at bounding box center [336, 159] width 50 height 24
click at [185, 150] on input "High" at bounding box center [185, 149] width 1 height 1
checkbox input "false"
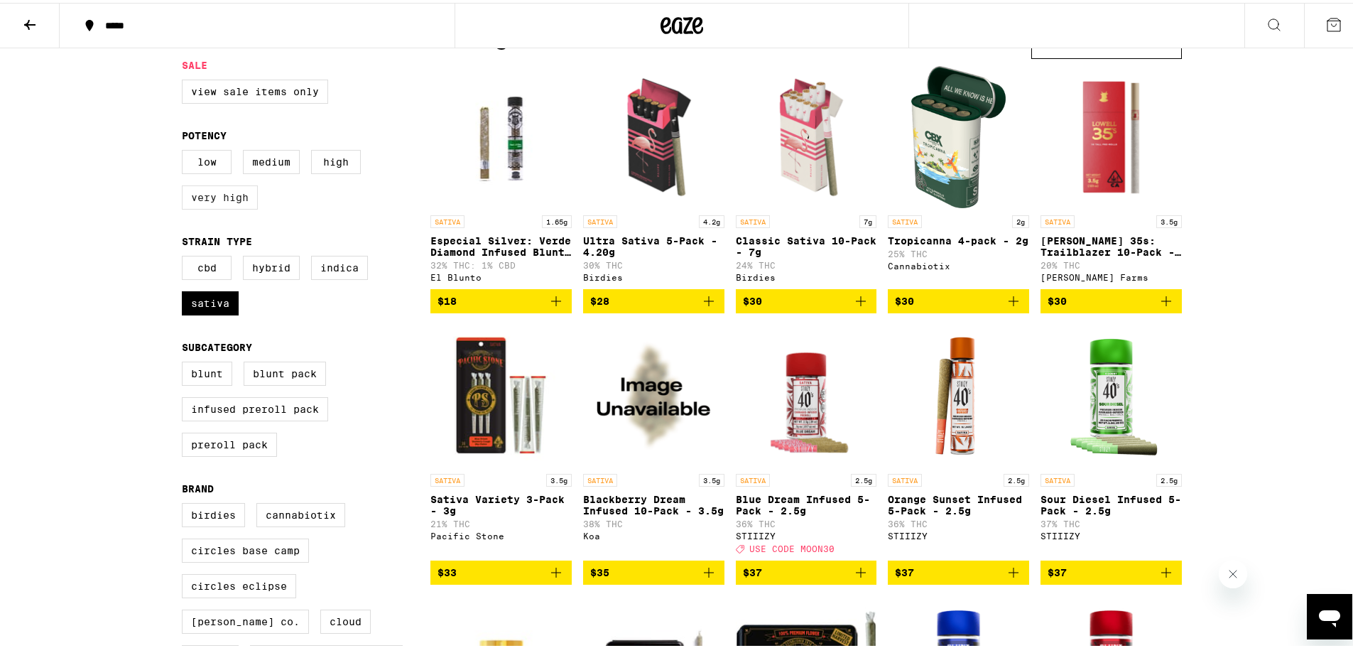
click at [206, 202] on label "Very High" at bounding box center [220, 195] width 76 height 24
click at [185, 150] on input "Very High" at bounding box center [185, 149] width 1 height 1
checkbox input "true"
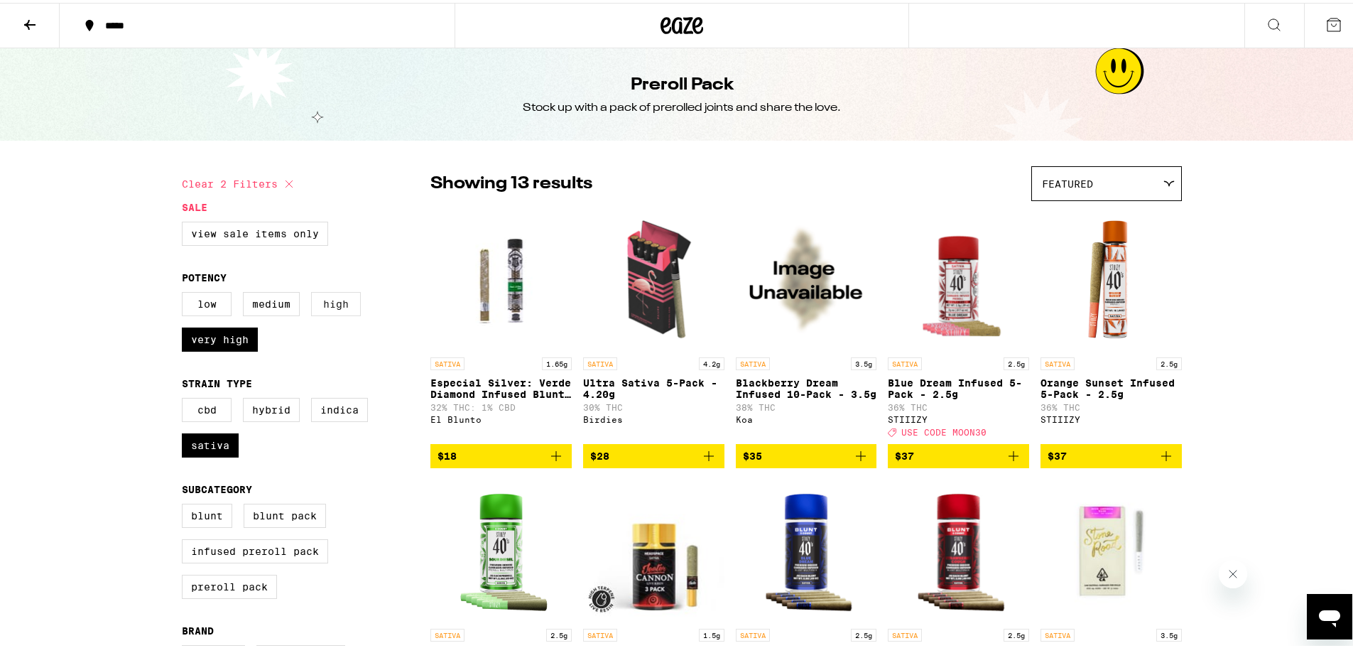
click at [332, 311] on label "High" at bounding box center [336, 301] width 50 height 24
click at [185, 292] on input "High" at bounding box center [185, 291] width 1 height 1
checkbox input "true"
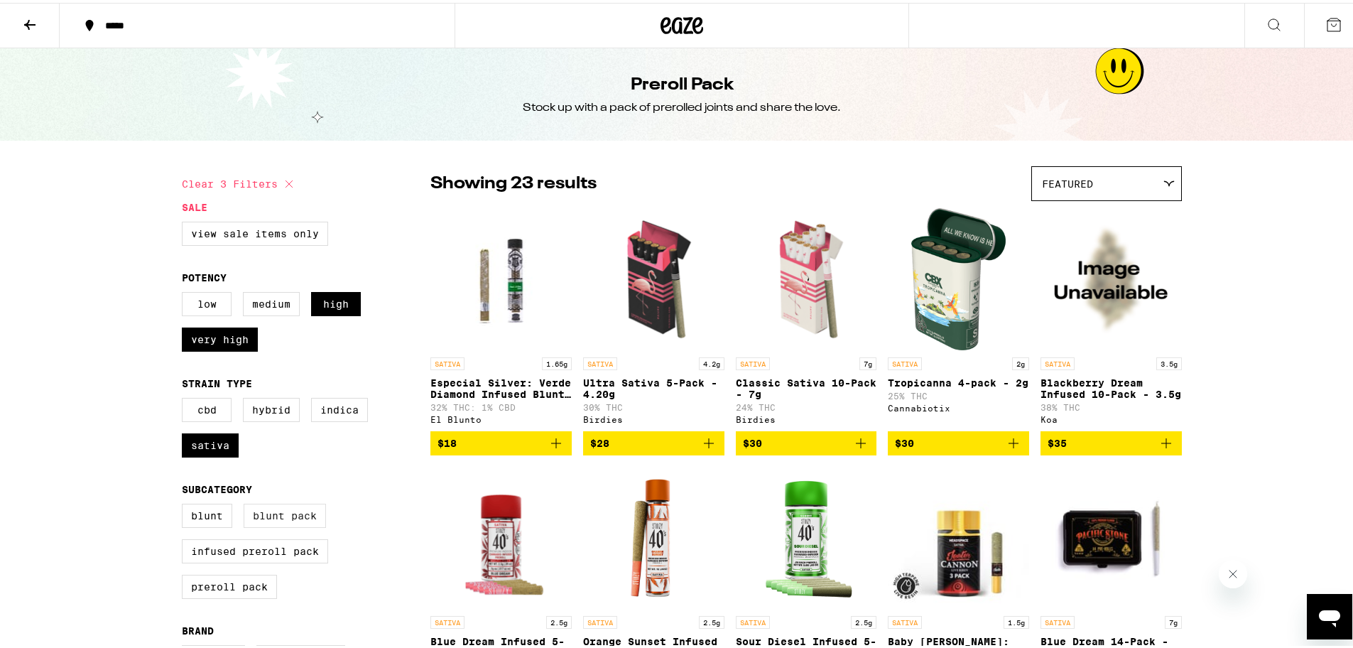
click at [266, 525] on label "Blunt Pack" at bounding box center [285, 513] width 82 height 24
click at [185, 504] on input "Blunt Pack" at bounding box center [185, 503] width 1 height 1
checkbox input "true"
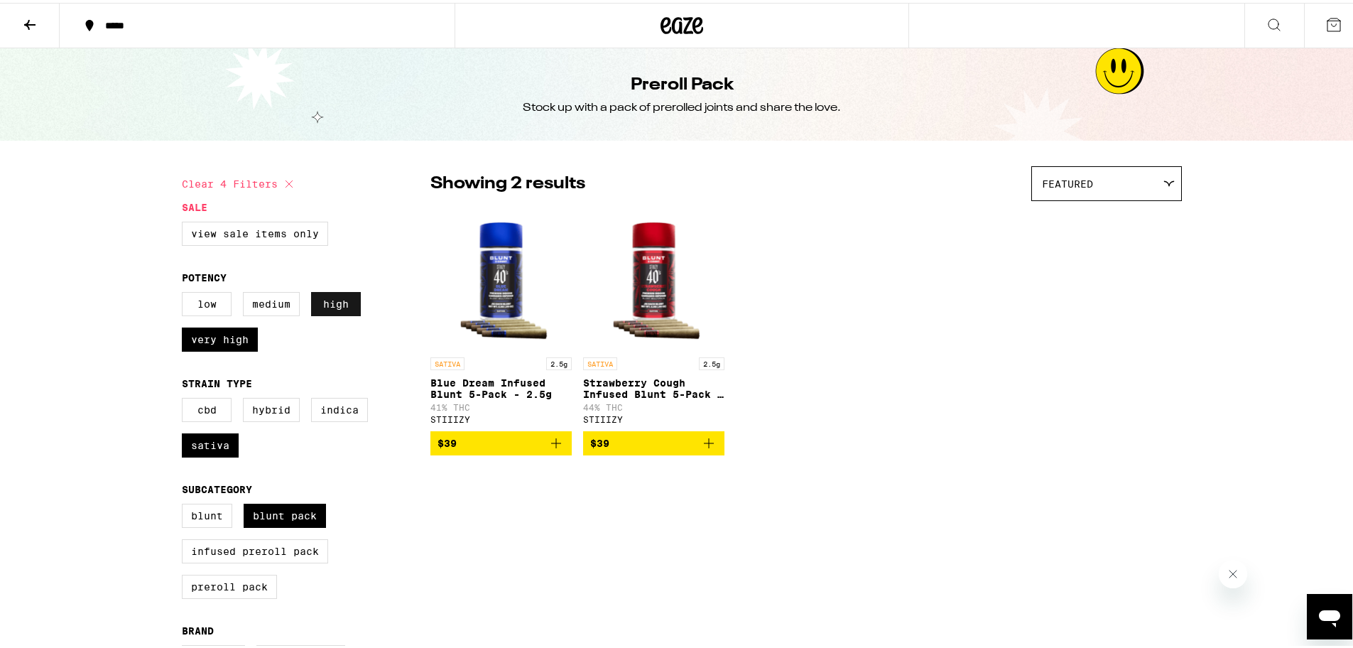
click at [331, 300] on label "High" at bounding box center [336, 301] width 50 height 24
click at [185, 292] on input "High" at bounding box center [185, 291] width 1 height 1
checkbox input "false"
click at [216, 338] on label "Very High" at bounding box center [220, 337] width 76 height 24
click at [185, 292] on input "Very High" at bounding box center [185, 291] width 1 height 1
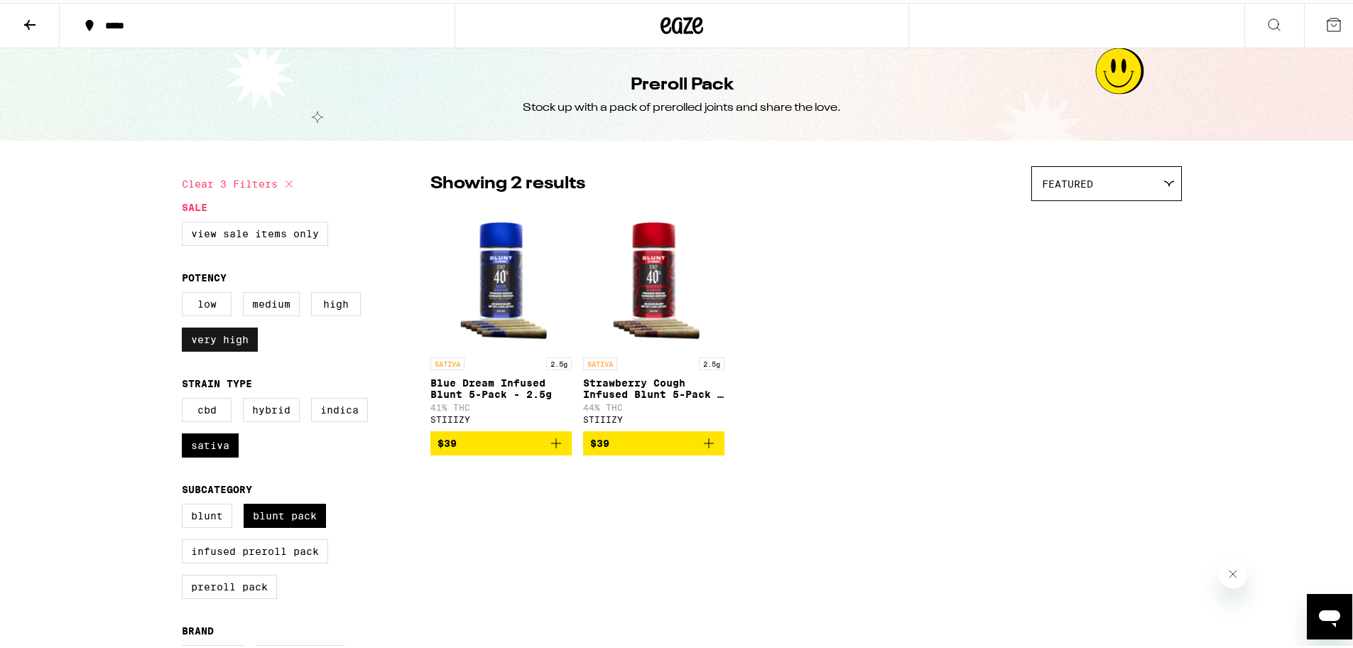
checkbox input "false"
click at [207, 450] on label "Sativa" at bounding box center [210, 442] width 57 height 24
click at [185, 398] on input "Sativa" at bounding box center [185, 397] width 1 height 1
checkbox input "false"
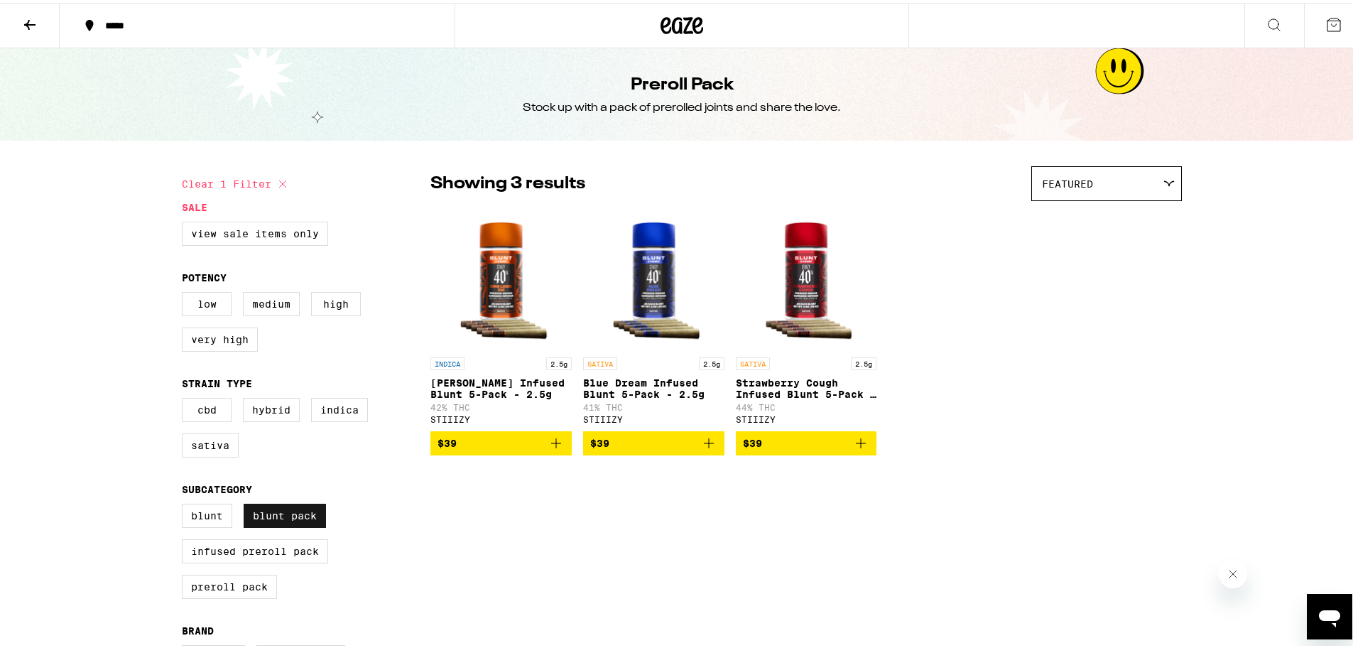
click at [270, 525] on label "Blunt Pack" at bounding box center [285, 513] width 82 height 24
click at [185, 504] on input "Blunt Pack" at bounding box center [185, 503] width 1 height 1
checkbox input "false"
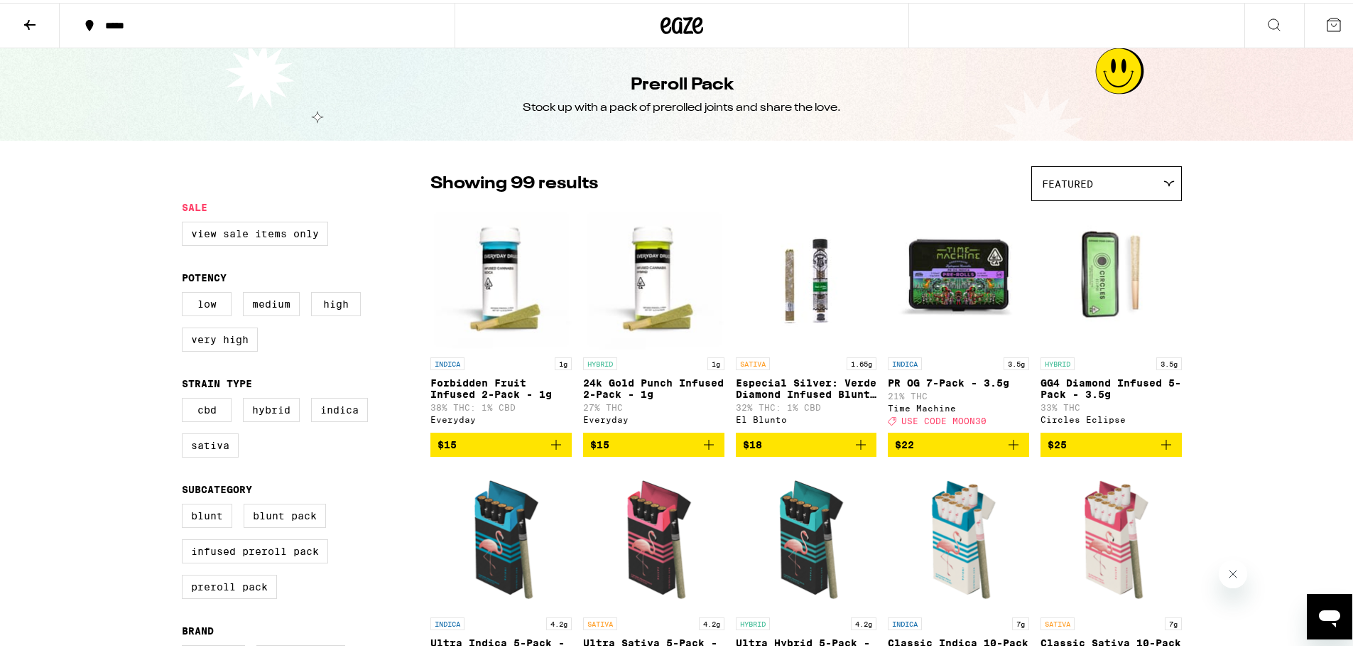
drag, startPoint x: 200, startPoint y: 450, endPoint x: 266, endPoint y: 500, distance: 83.3
click at [200, 450] on label "Sativa" at bounding box center [210, 442] width 57 height 24
click at [185, 398] on input "Sativa" at bounding box center [185, 397] width 1 height 1
checkbox input "true"
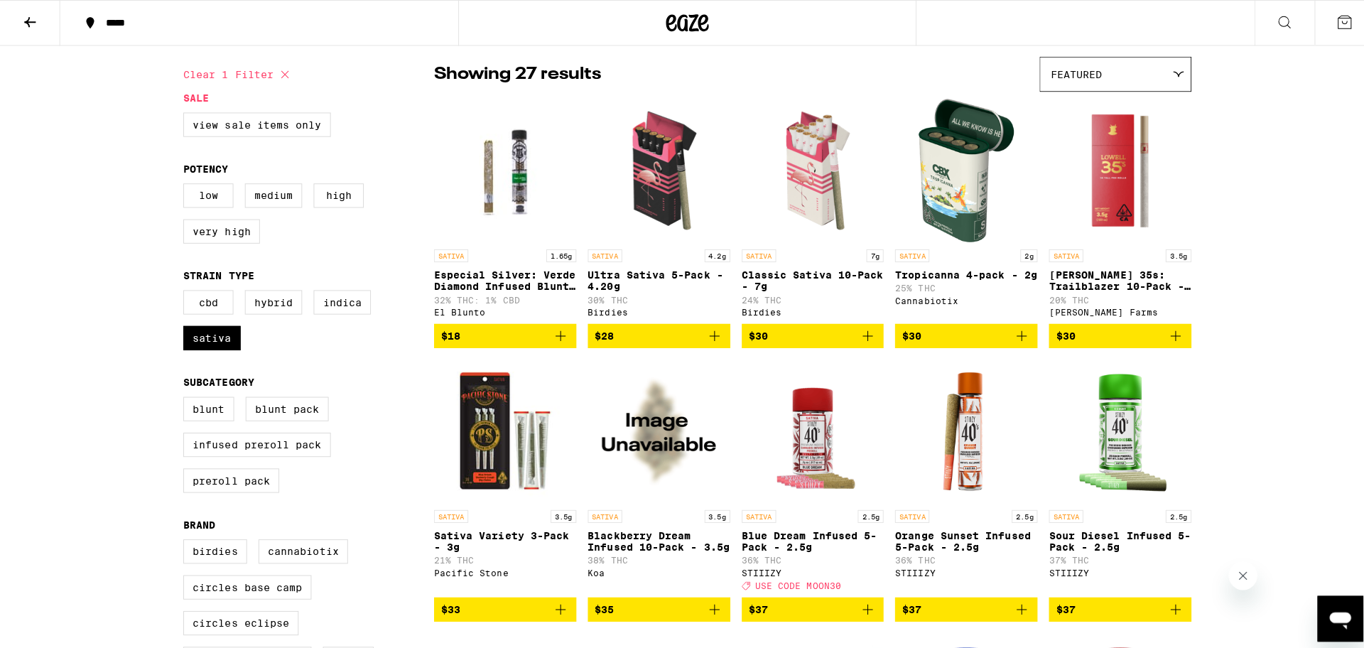
scroll to position [142, 0]
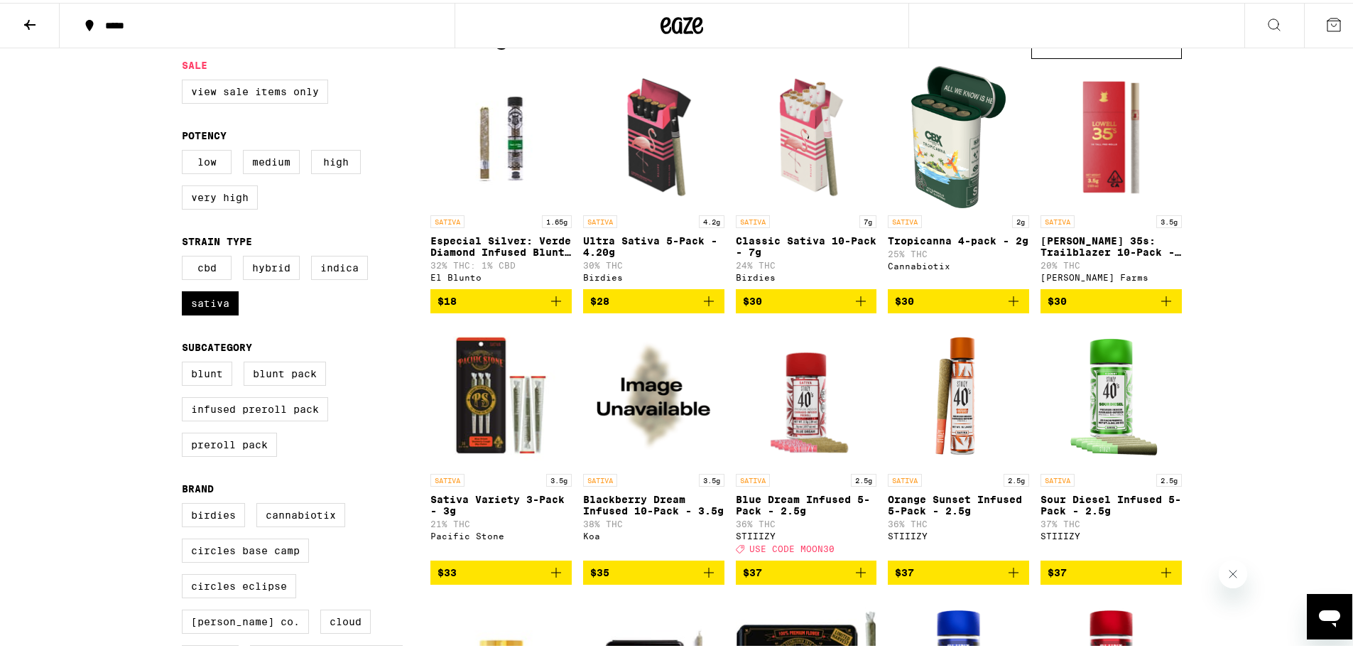
click at [796, 443] on img "Open page for Blue Dream Infused 5-Pack - 2.5g from STIIIZY" at bounding box center [806, 393] width 141 height 142
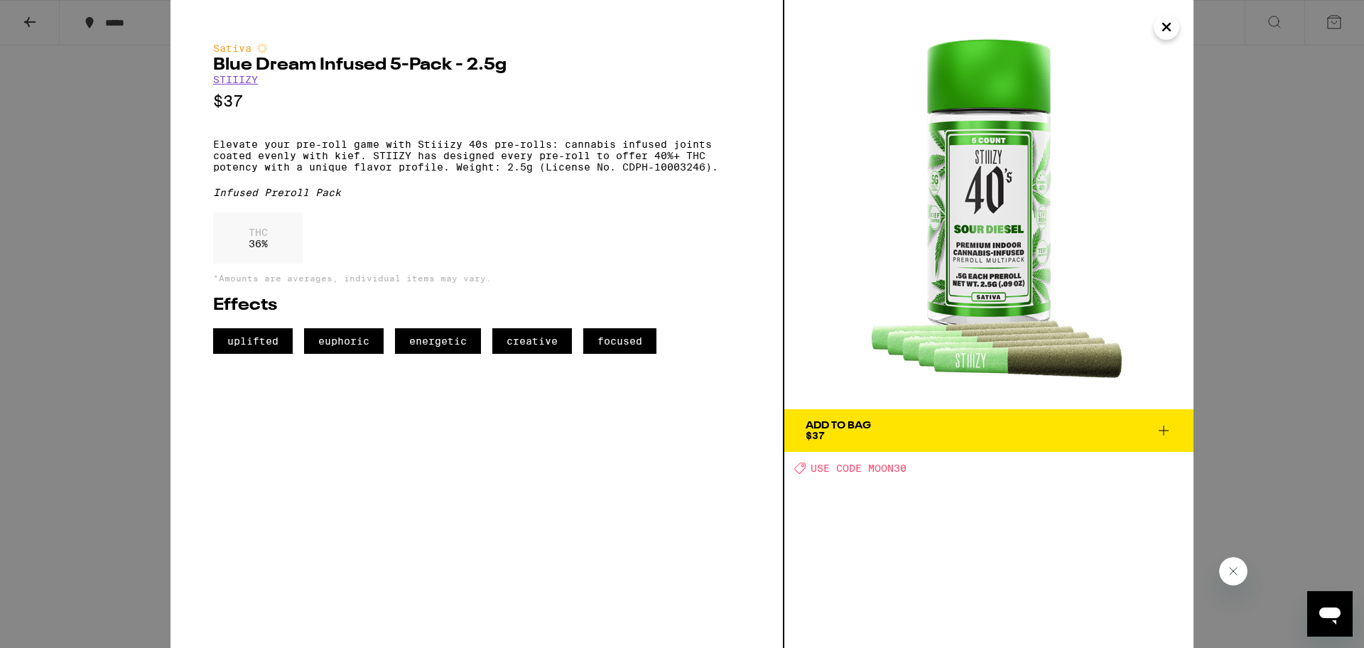
click at [957, 427] on span "Add To Bag $37" at bounding box center [989, 431] width 367 height 20
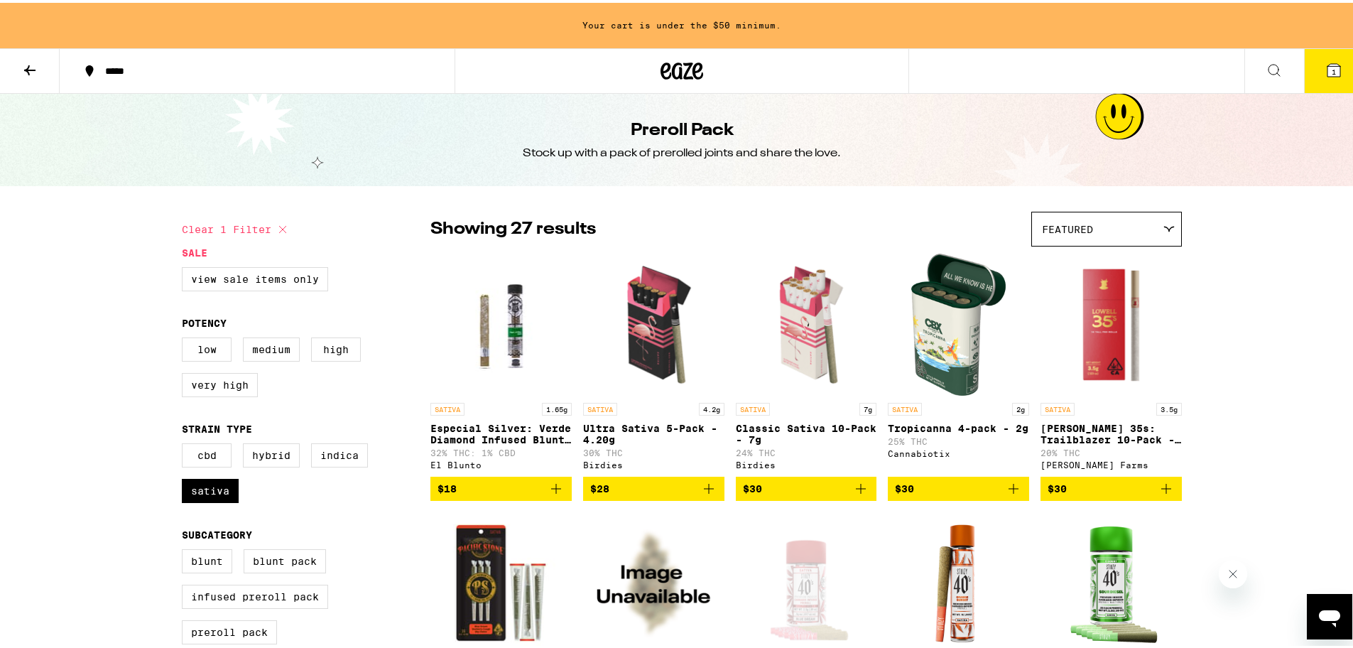
click at [35, 70] on icon at bounding box center [29, 67] width 17 height 17
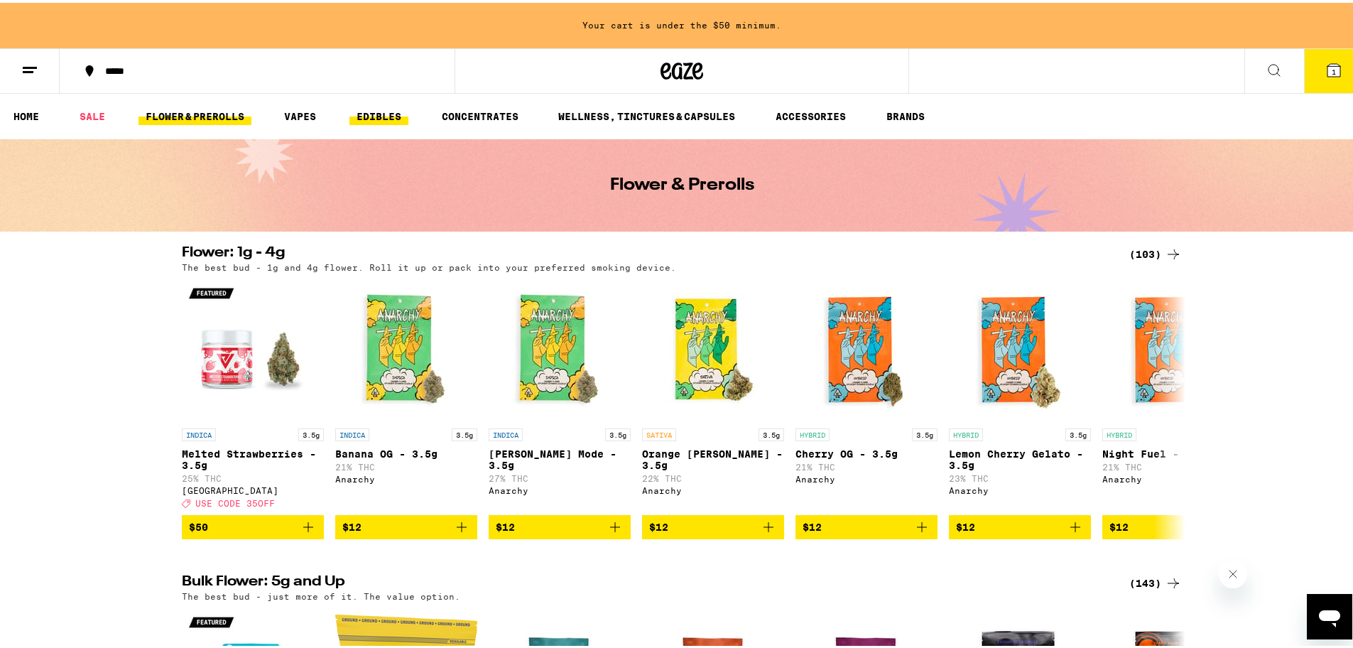
click at [389, 114] on link "EDIBLES" at bounding box center [378, 113] width 59 height 17
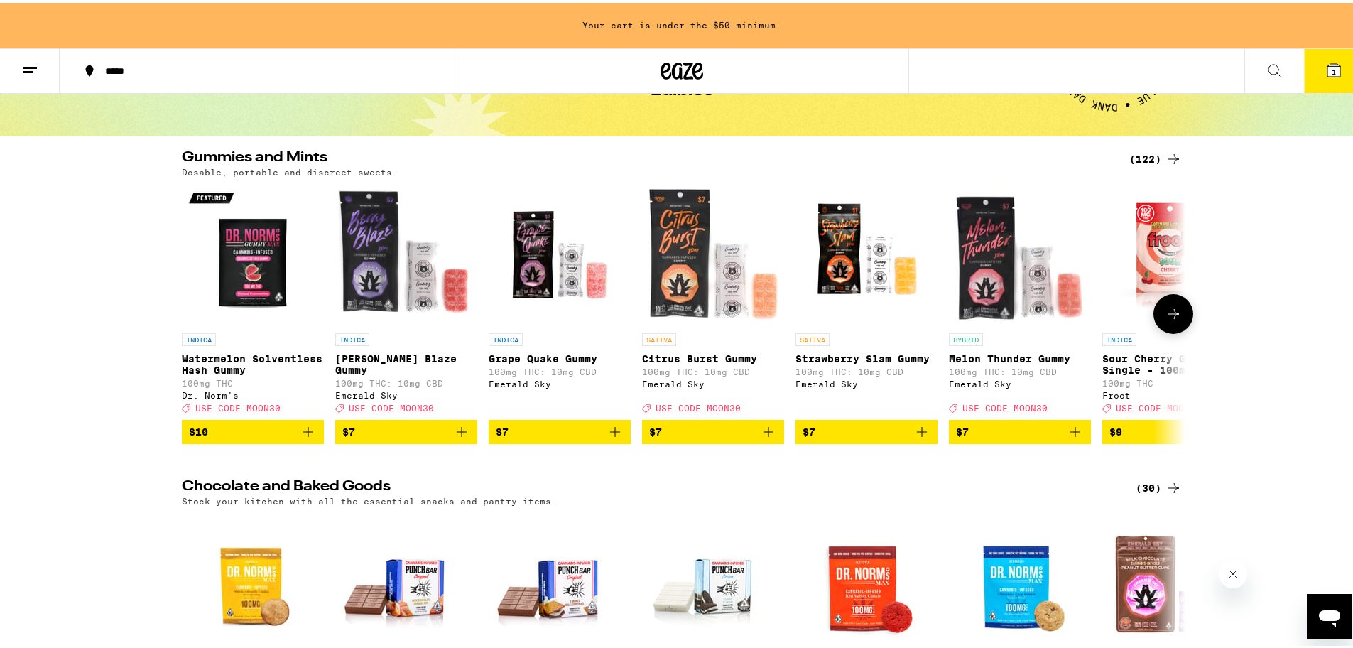
scroll to position [71, 0]
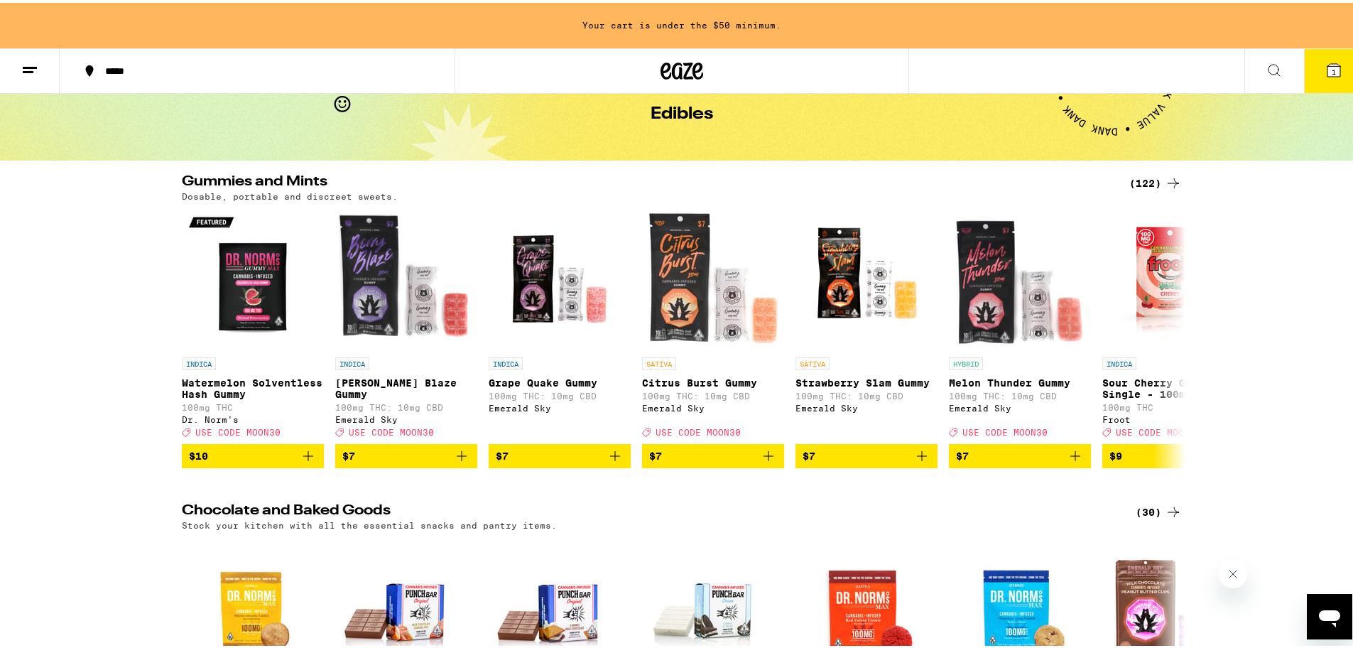
click at [266, 184] on h2 "Gummies and Mints" at bounding box center [647, 180] width 931 height 17
click at [209, 205] on div "Gummies and Mints (122) Dosable, portable and discreet sweets. INDICA Watermelo…" at bounding box center [681, 318] width 1023 height 293
click at [210, 191] on p "Dosable, portable and discreet sweets." at bounding box center [290, 193] width 216 height 9
click at [1140, 177] on div "(122)" at bounding box center [1155, 180] width 53 height 17
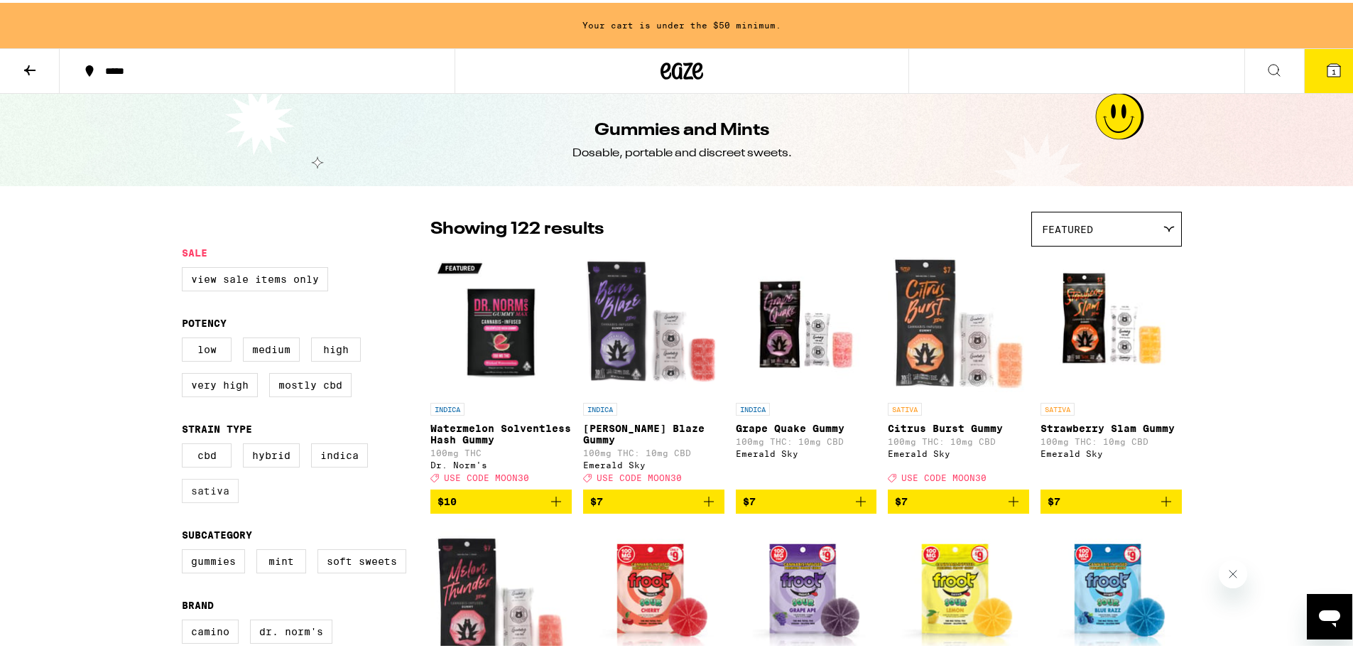
click at [212, 499] on label "Sativa" at bounding box center [210, 488] width 57 height 24
click at [185, 443] on input "Sativa" at bounding box center [185, 443] width 1 height 1
checkbox input "true"
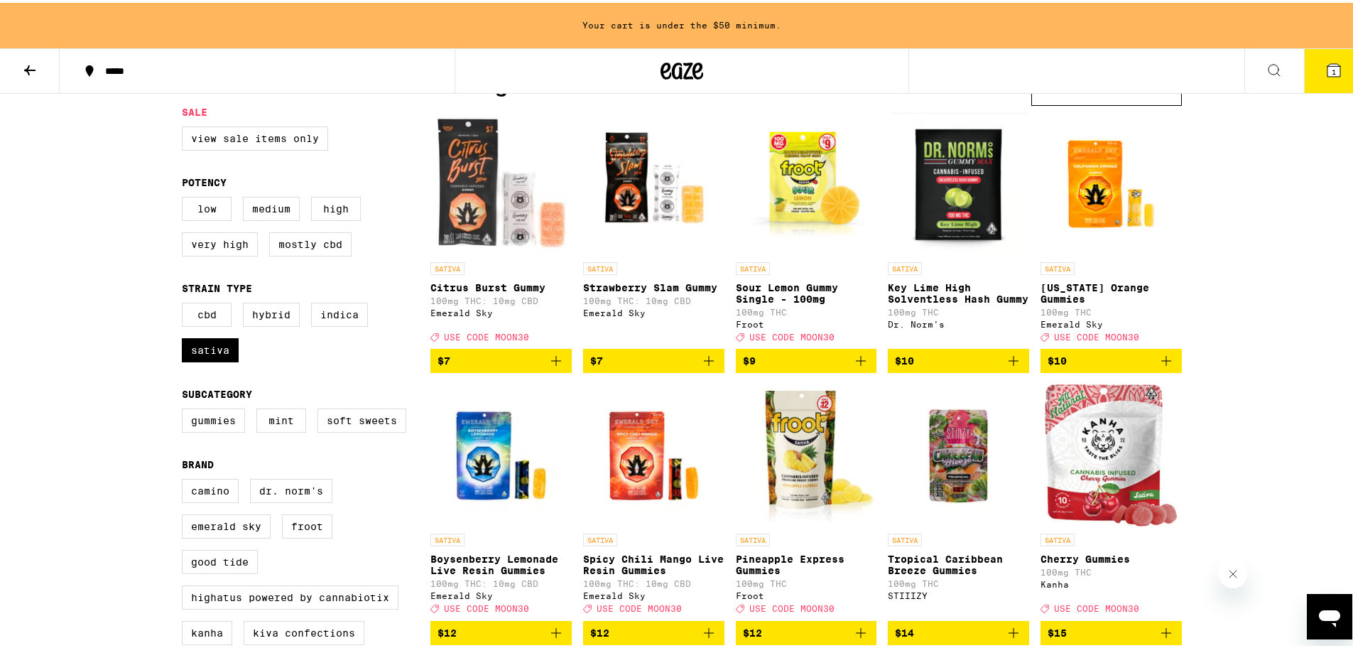
scroll to position [142, 0]
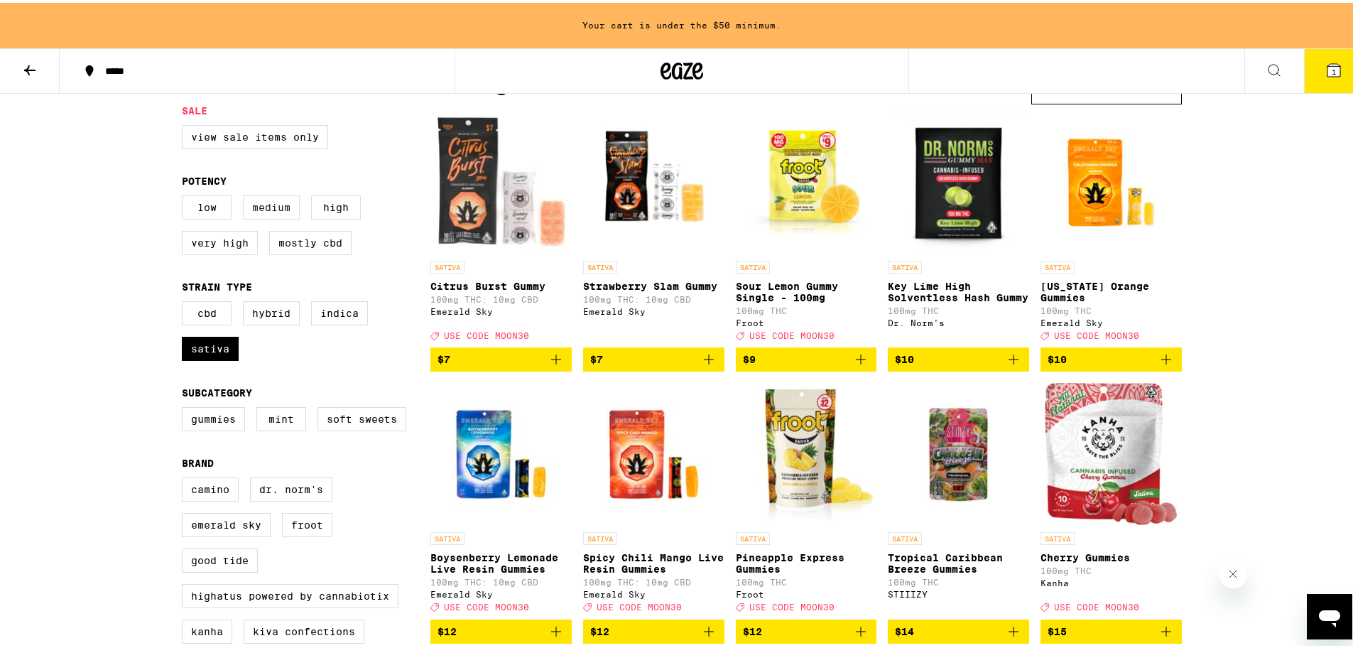
click at [256, 207] on label "Medium" at bounding box center [271, 204] width 57 height 24
click at [185, 195] on input "Medium" at bounding box center [185, 195] width 1 height 1
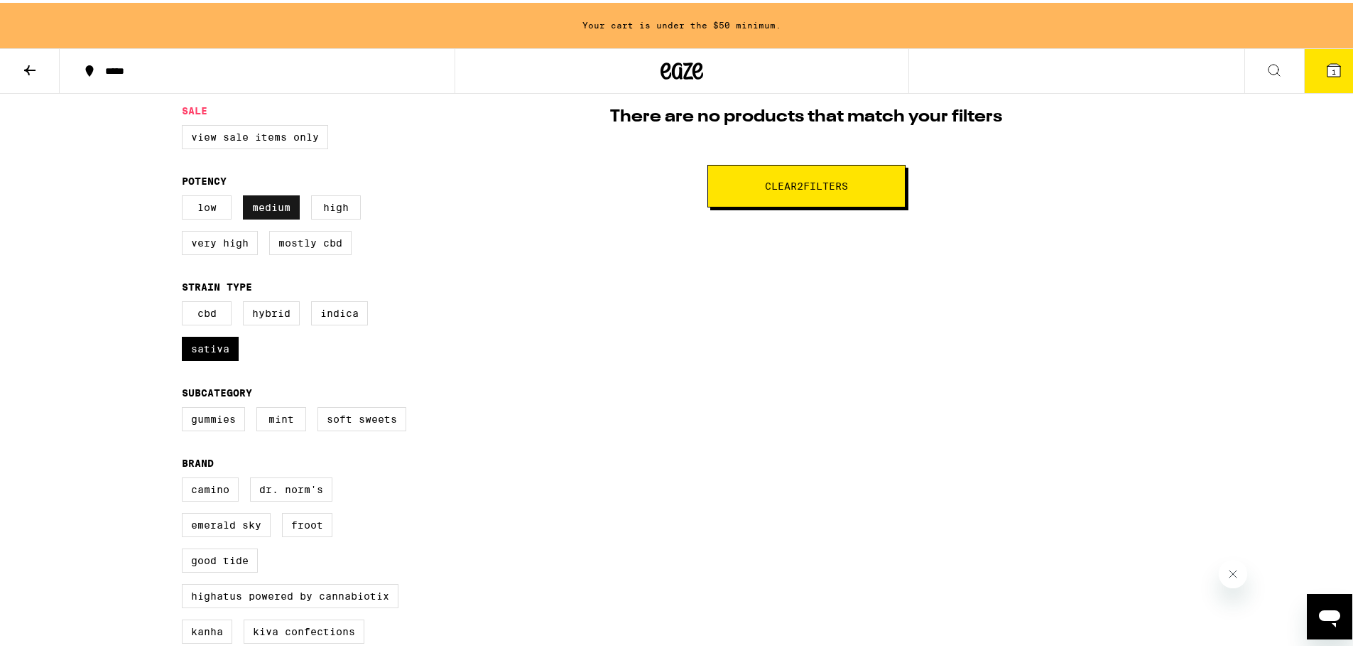
click at [263, 201] on label "Medium" at bounding box center [271, 204] width 57 height 24
click at [185, 195] on input "Medium" at bounding box center [185, 195] width 1 height 1
checkbox input "false"
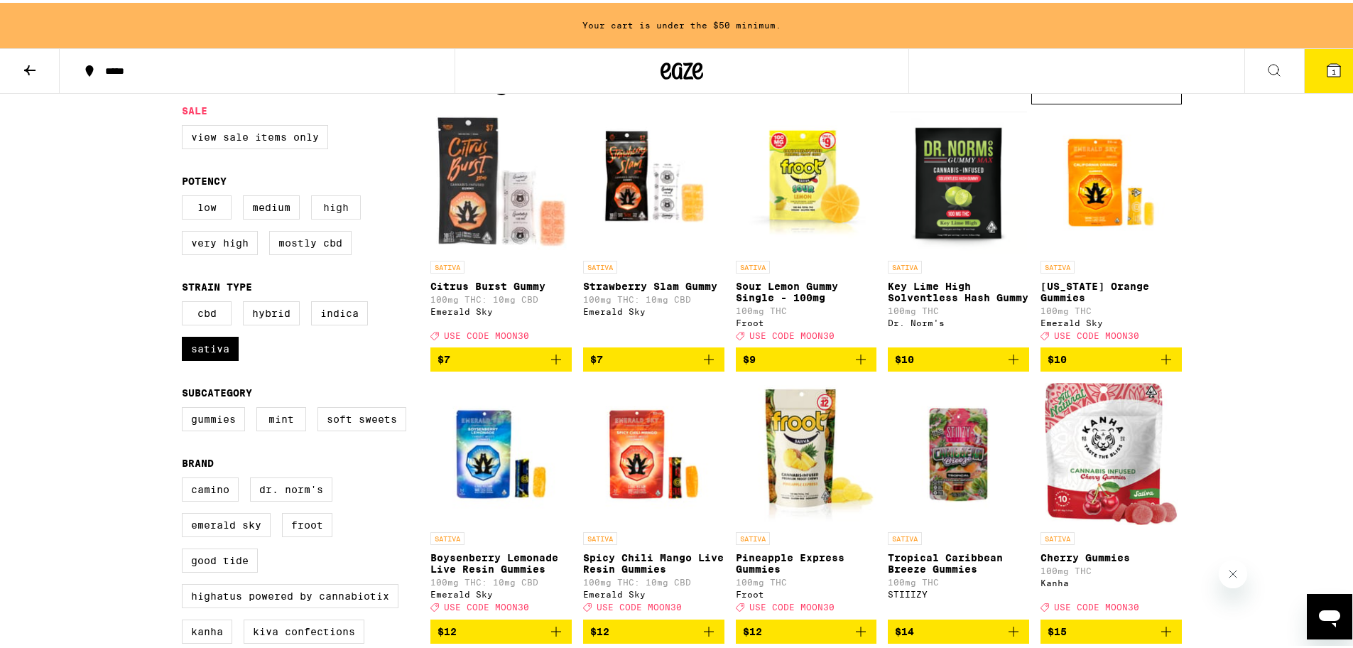
click at [320, 206] on label "High" at bounding box center [336, 204] width 50 height 24
click at [185, 195] on input "High" at bounding box center [185, 195] width 1 height 1
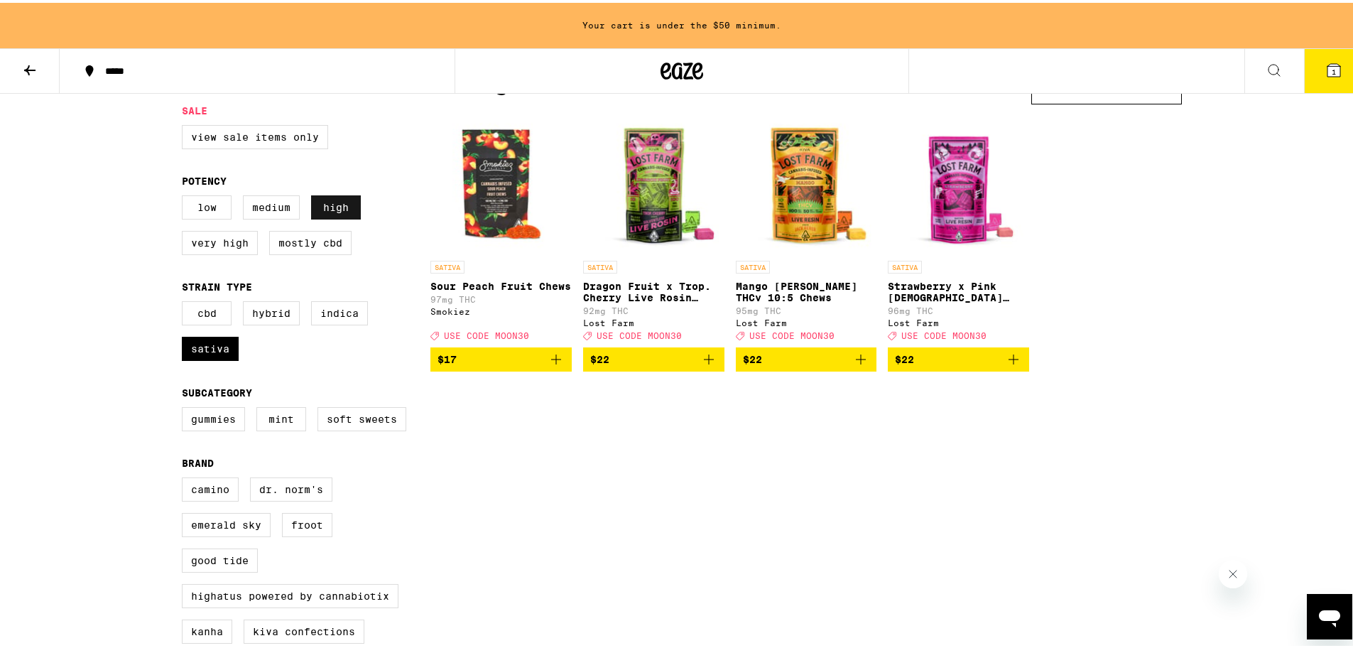
click at [332, 202] on label "High" at bounding box center [336, 204] width 50 height 24
click at [185, 195] on input "High" at bounding box center [185, 195] width 1 height 1
checkbox input "false"
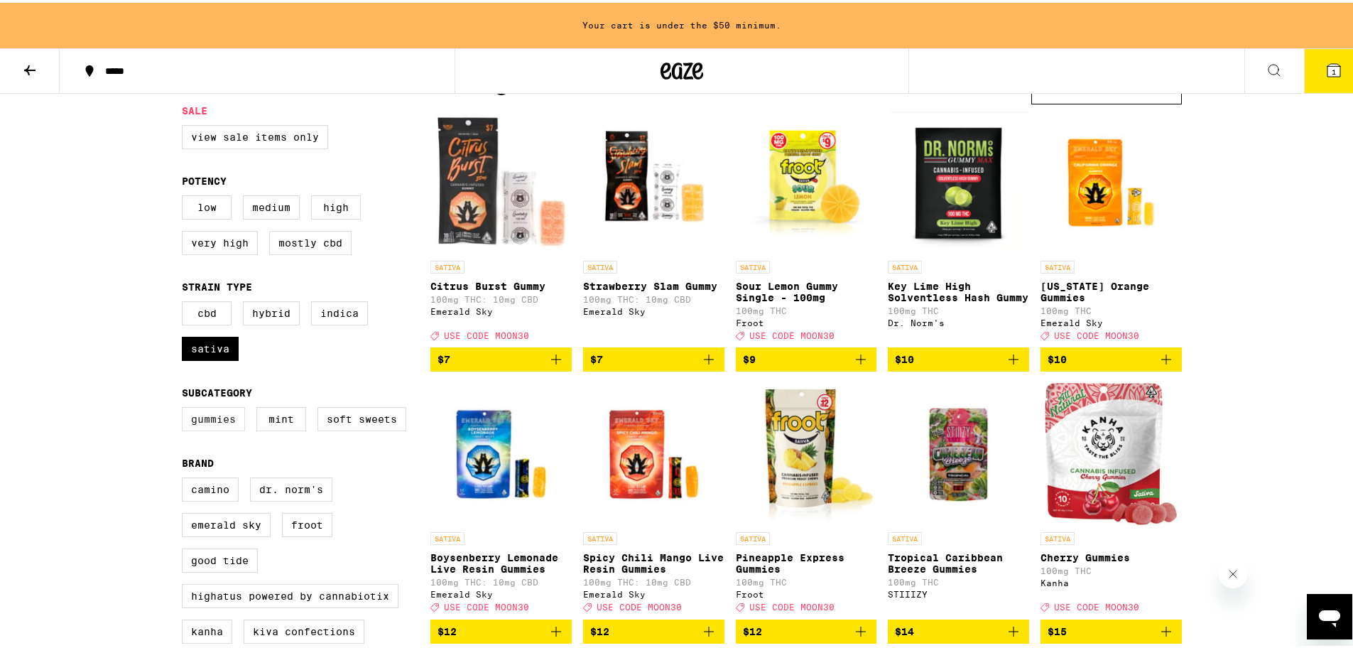
click at [218, 427] on label "Gummies" at bounding box center [213, 416] width 63 height 24
click at [185, 407] on input "Gummies" at bounding box center [185, 406] width 1 height 1
checkbox input "true"
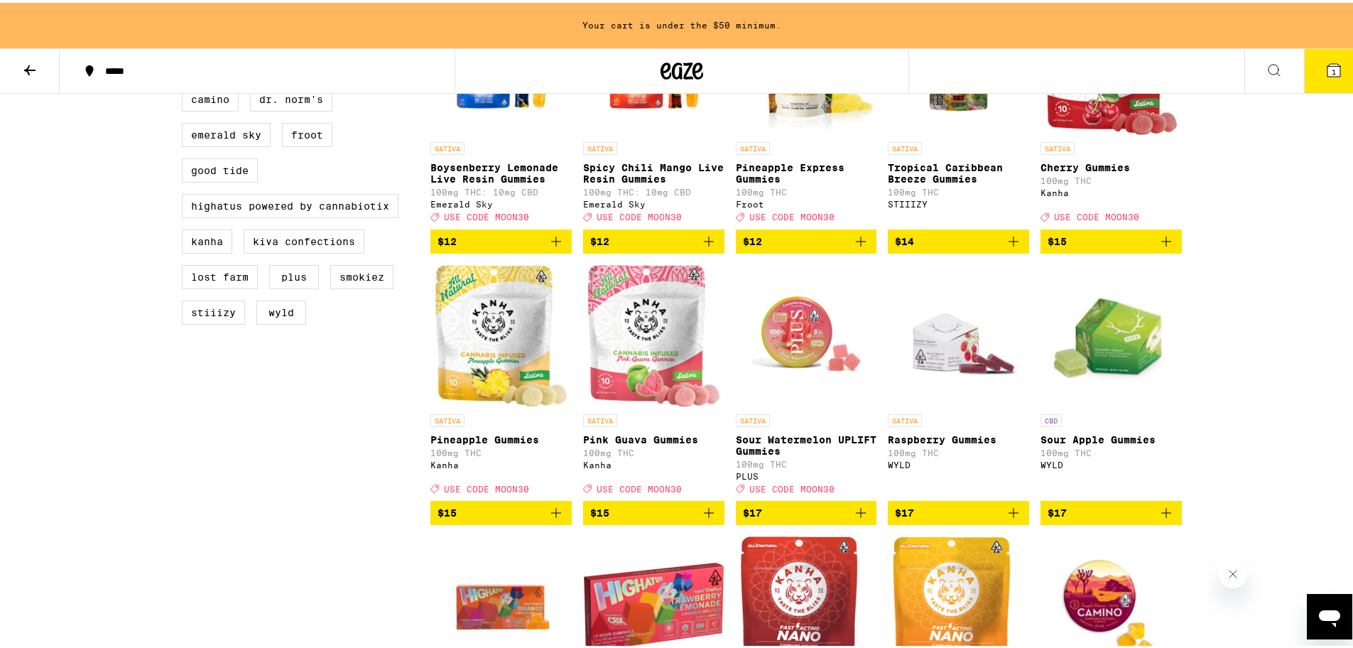
scroll to position [497, 0]
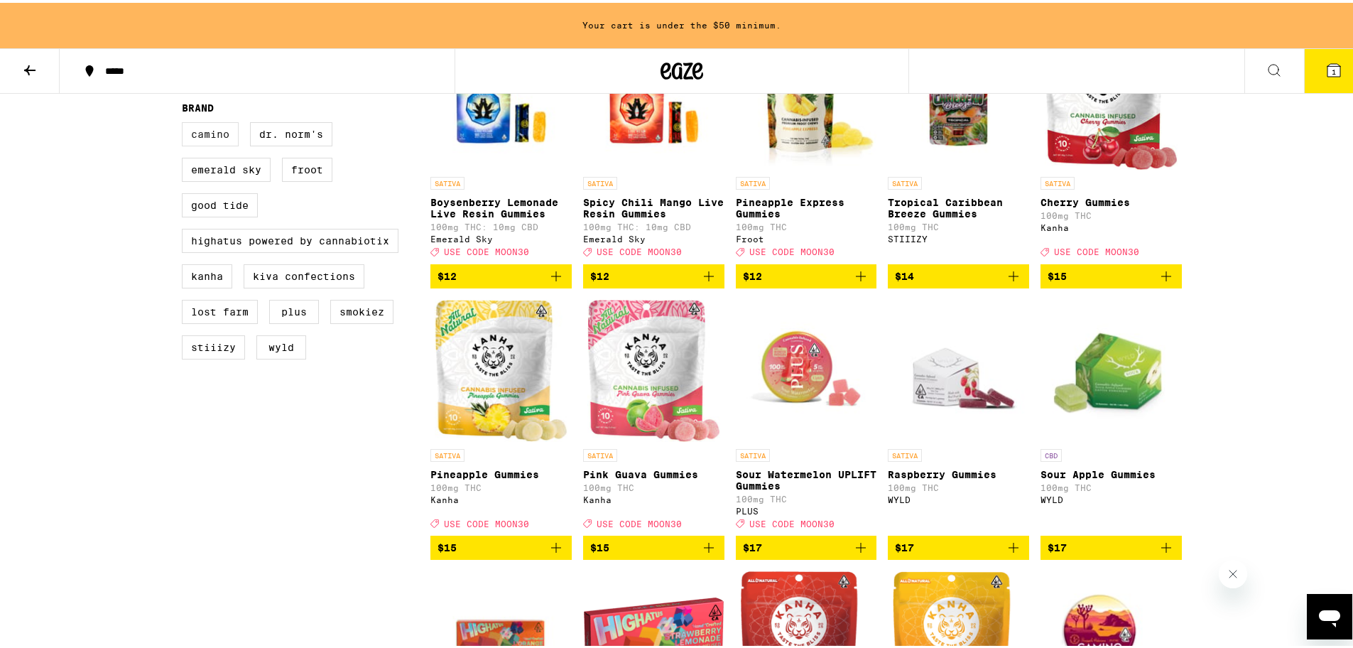
click at [220, 143] on label "Camino" at bounding box center [210, 131] width 57 height 24
click at [185, 122] on input "Camino" at bounding box center [185, 121] width 1 height 1
checkbox input "true"
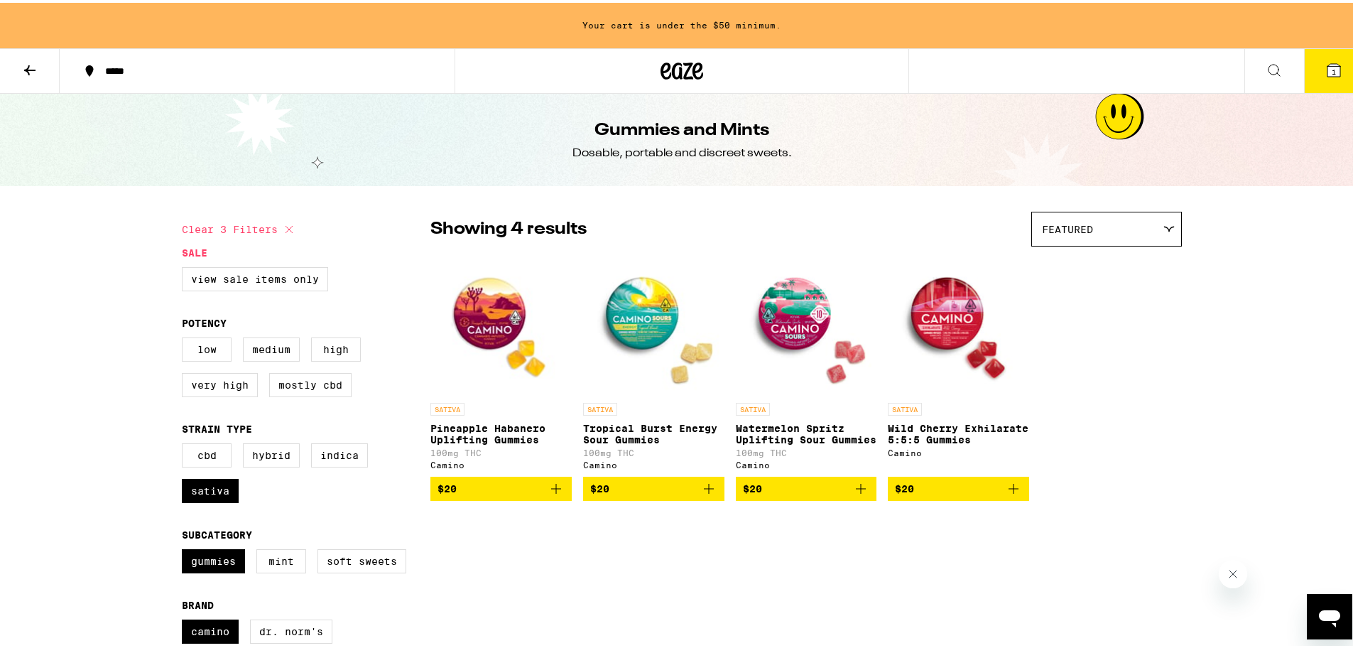
click at [471, 311] on img "Open page for Pineapple Habanero Uplifting Gummies from Camino" at bounding box center [500, 322] width 141 height 142
click at [934, 323] on img "Open page for Wild Cherry Exhilarate 5:5:5 Gummies from Camino" at bounding box center [958, 322] width 141 height 142
click at [957, 317] on img "Open page for Wild Cherry Exhilarate 5:5:5 Gummies from Camino" at bounding box center [958, 322] width 141 height 142
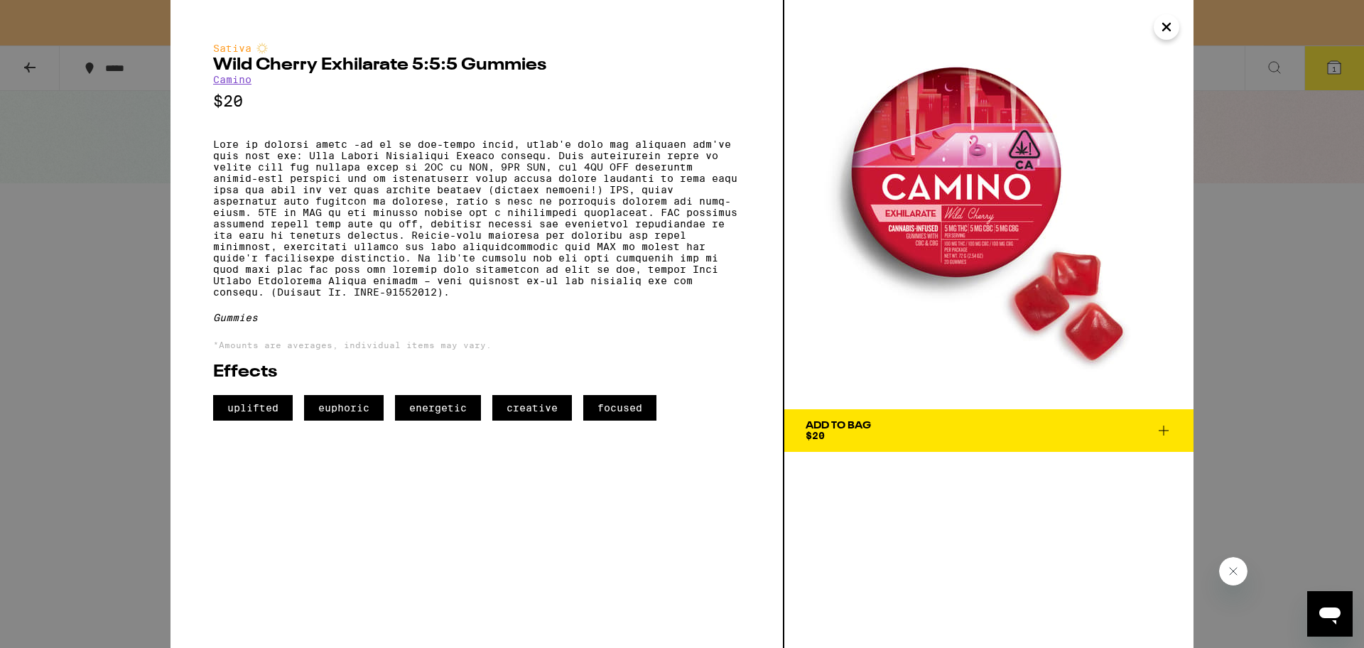
click at [845, 428] on div "Add To Bag" at bounding box center [838, 426] width 65 height 10
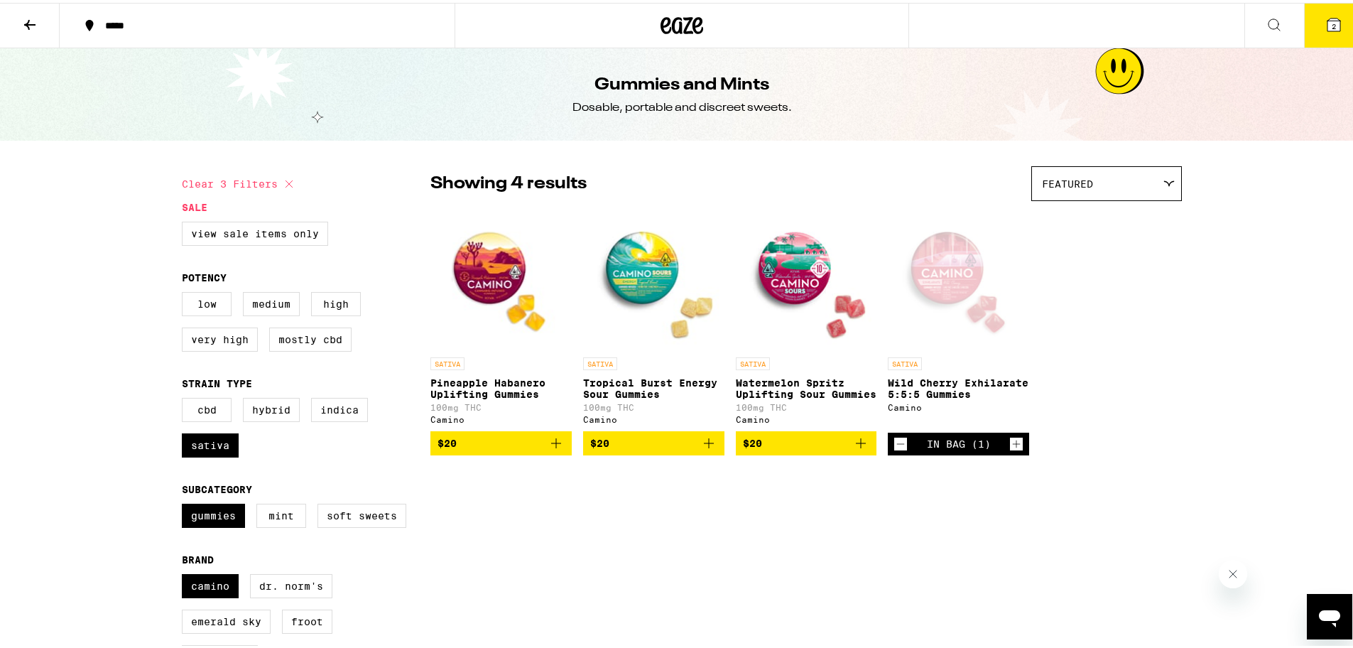
click at [639, 264] on img "Open page for Tropical Burst Energy Sour Gummies from Camino" at bounding box center [653, 276] width 141 height 142
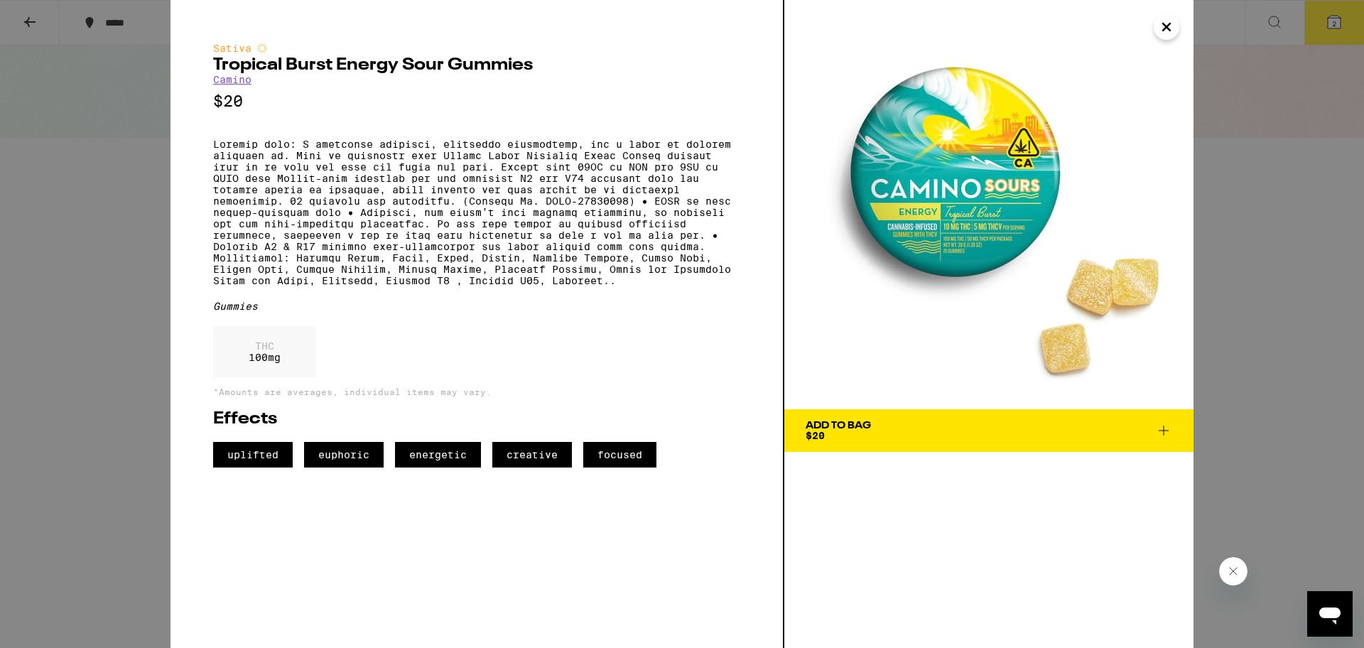
click at [840, 428] on div "Add To Bag" at bounding box center [838, 426] width 65 height 10
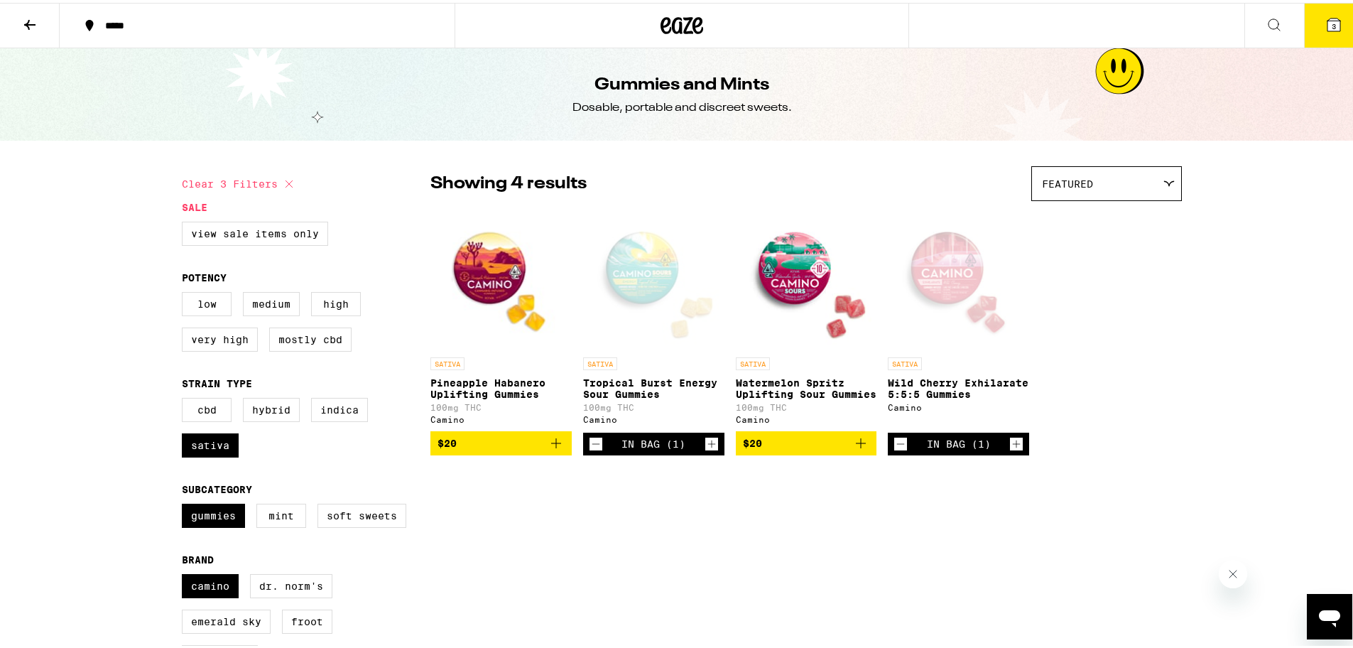
click at [1332, 22] on span "3" at bounding box center [1334, 23] width 4 height 9
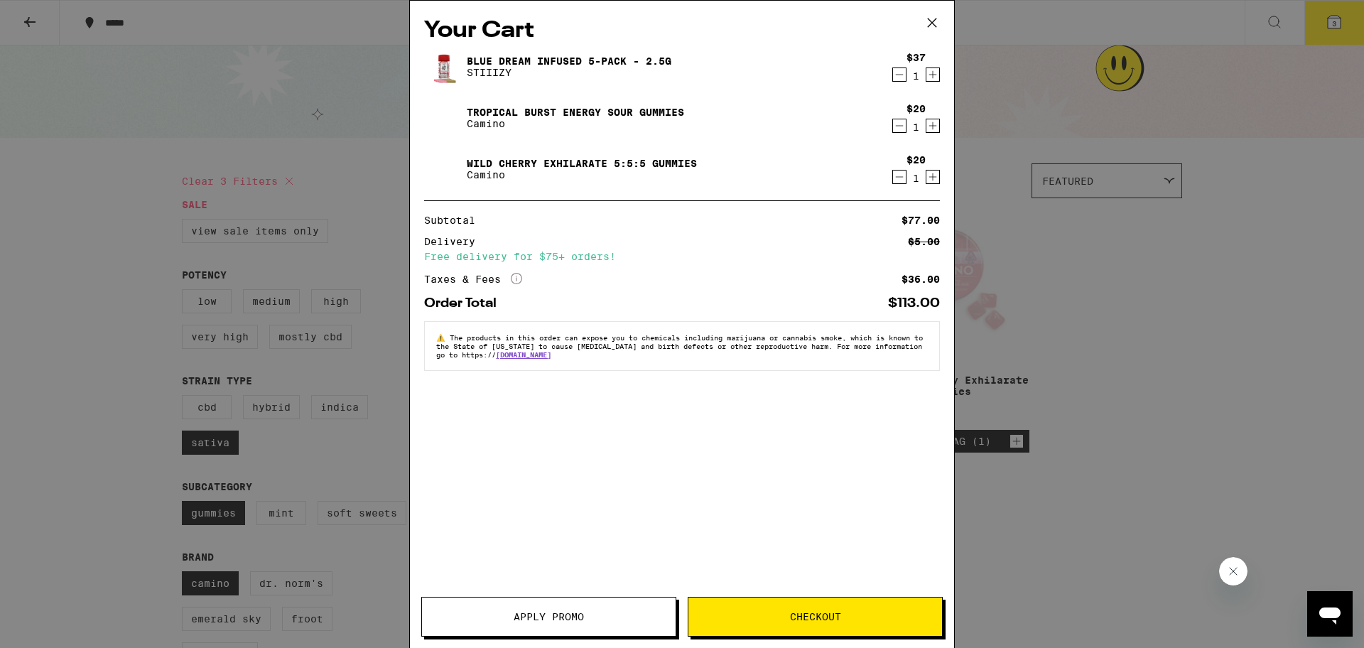
drag, startPoint x: 935, startPoint y: 176, endPoint x: 936, endPoint y: 244, distance: 67.5
click at [935, 175] on icon "Increment" at bounding box center [932, 176] width 13 height 17
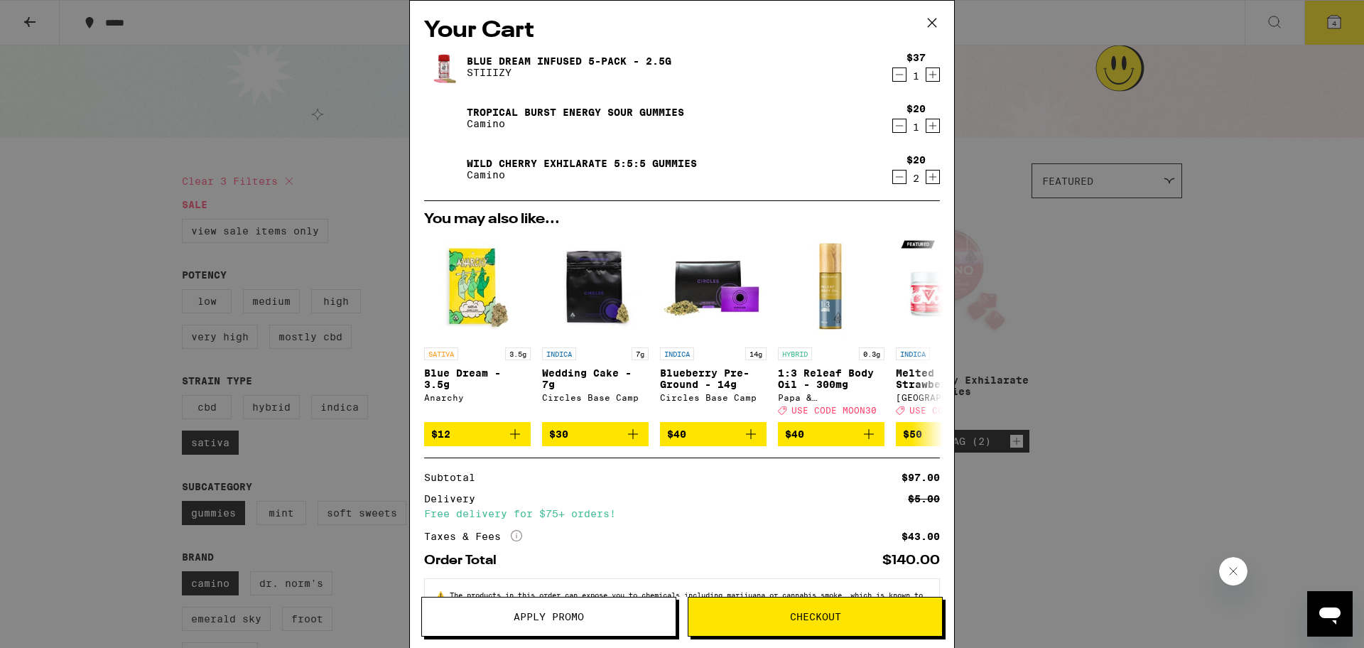
click at [806, 614] on span "Checkout" at bounding box center [815, 617] width 51 height 10
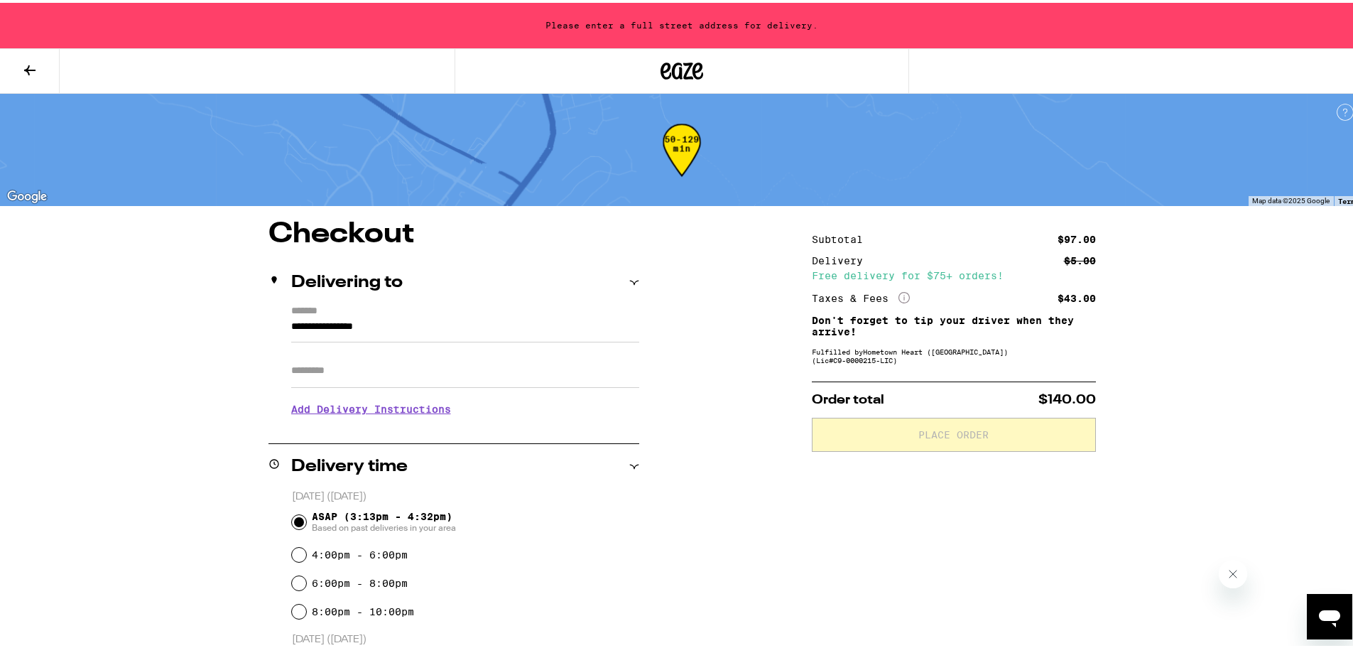
click at [323, 322] on input "**********" at bounding box center [465, 327] width 348 height 24
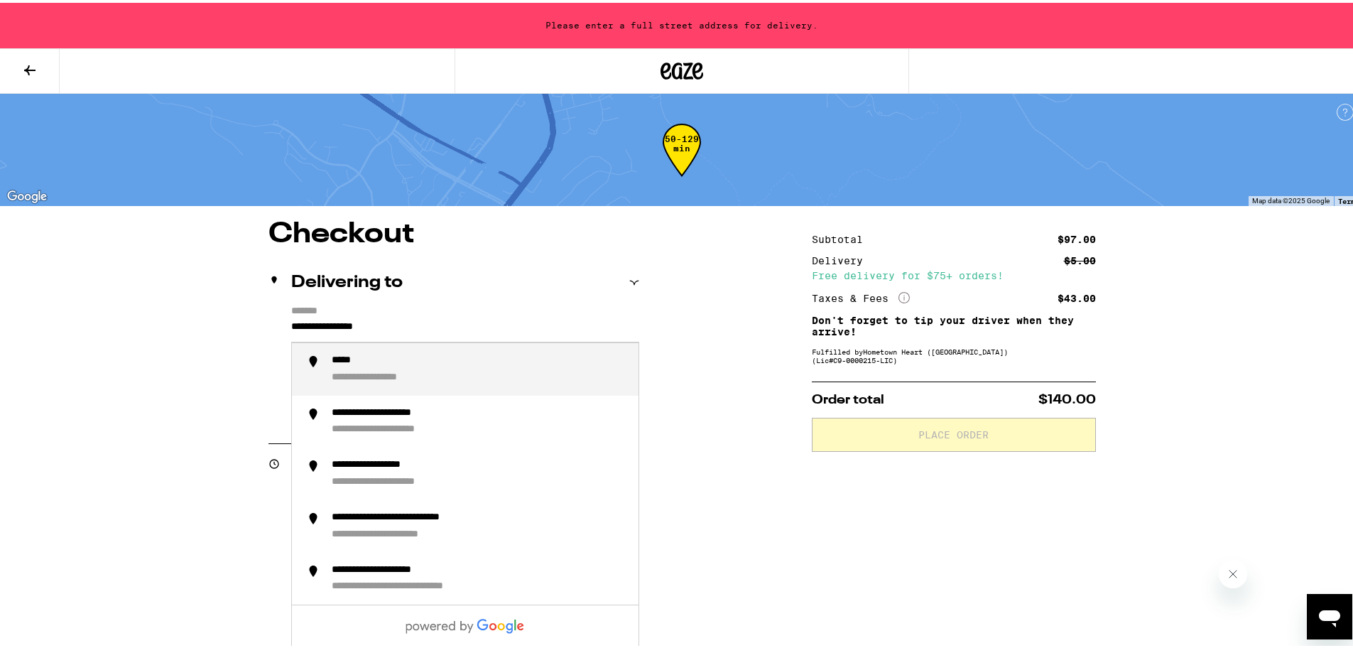
click at [675, 313] on div "**********" at bounding box center [681, 642] width 1023 height 851
drag, startPoint x: 409, startPoint y: 324, endPoint x: 235, endPoint y: 322, distance: 174.0
click at [235, 322] on div "**********" at bounding box center [681, 642] width 1023 height 851
click at [414, 374] on div "**********" at bounding box center [479, 367] width 295 height 30
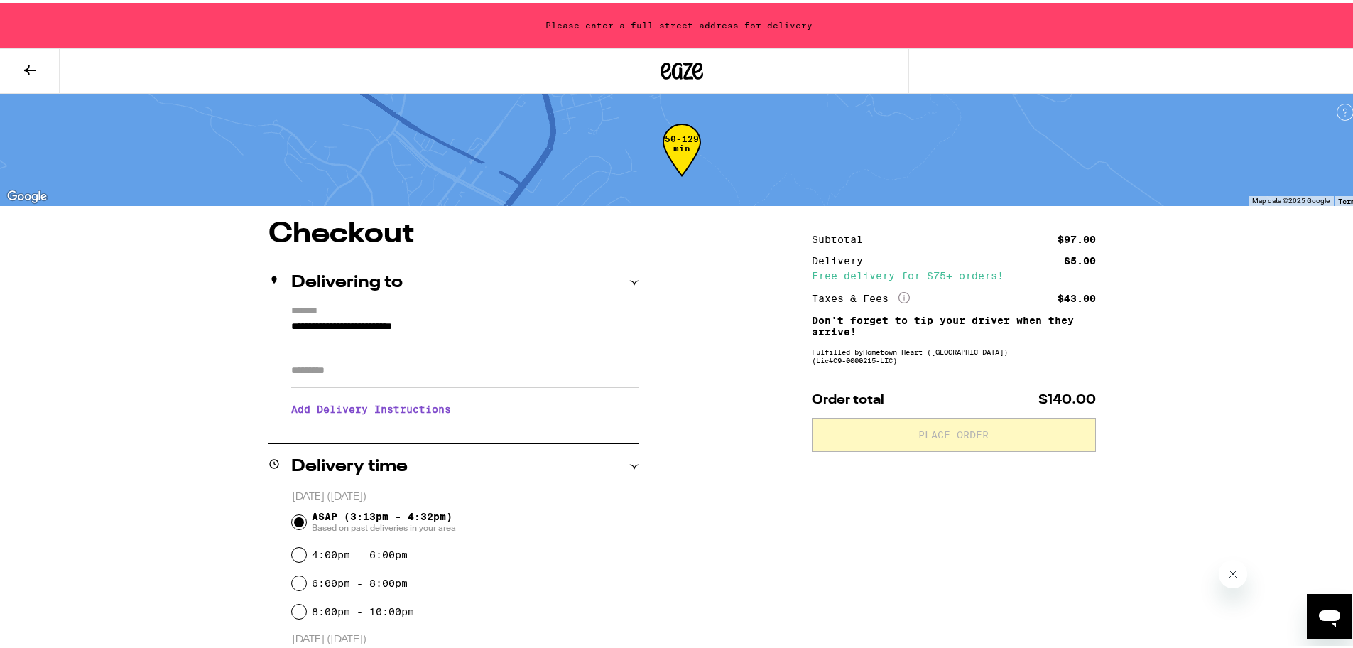
type input "**********"
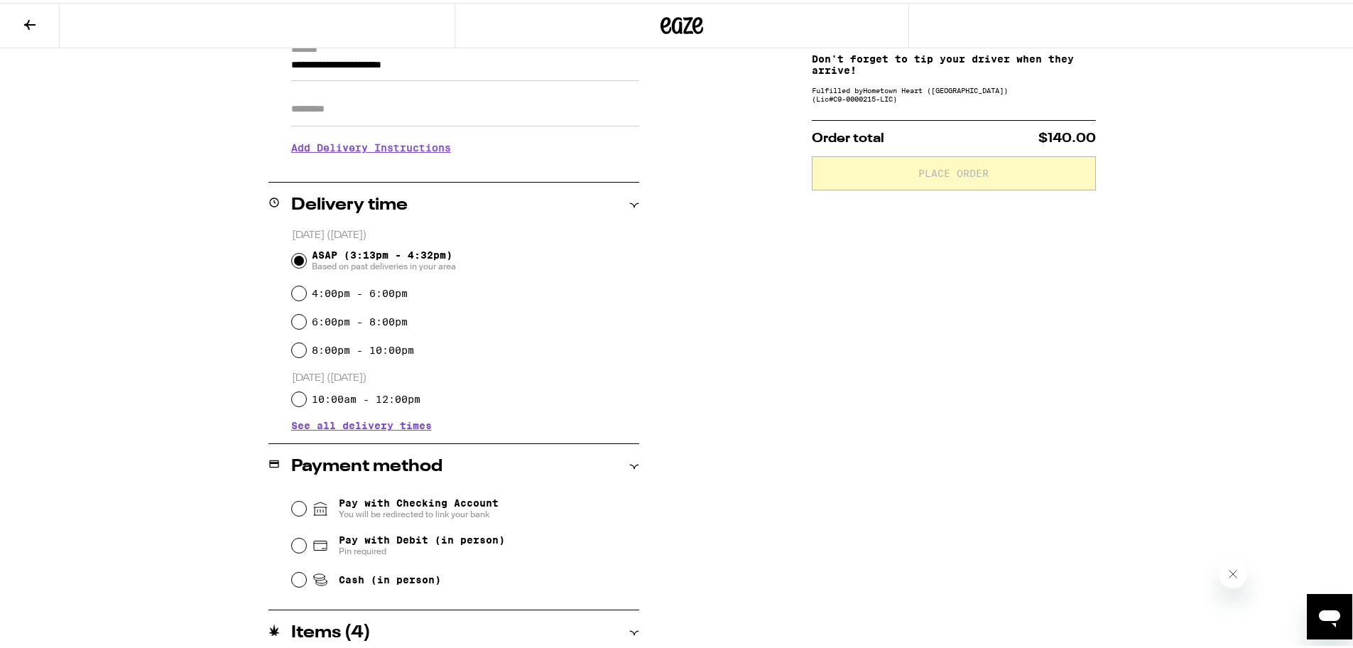
scroll to position [284, 0]
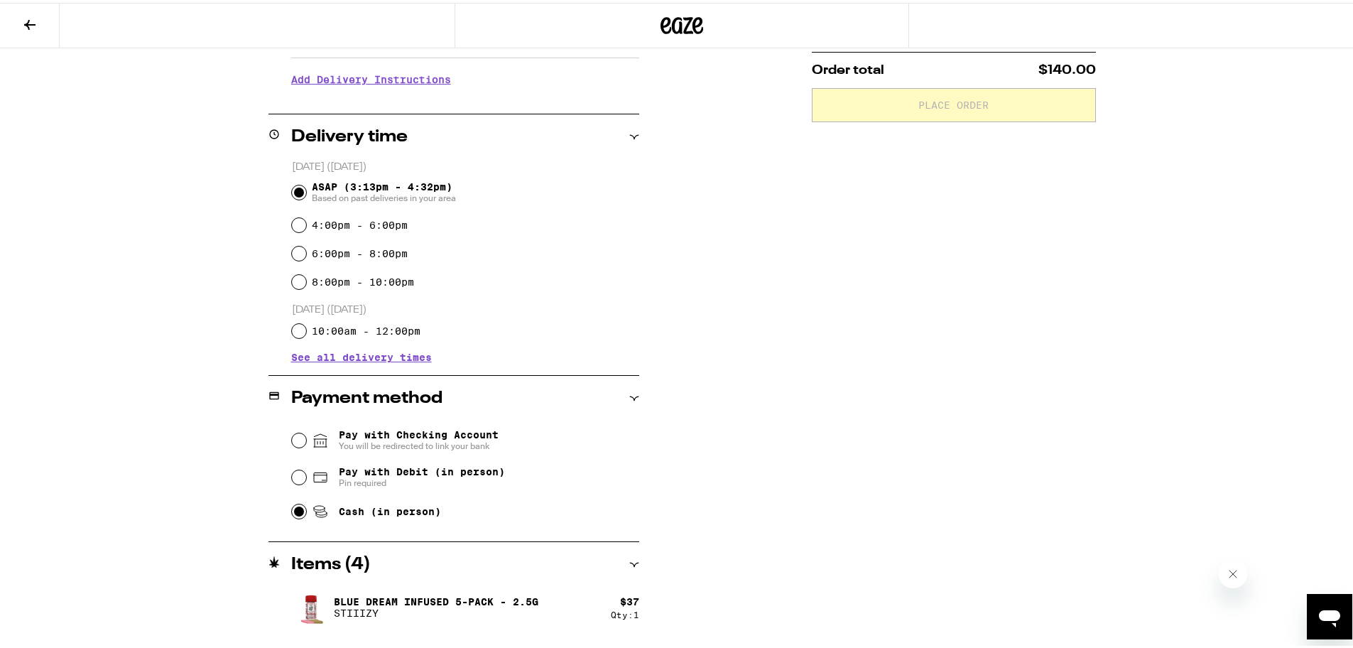
click at [294, 512] on input "Cash (in person)" at bounding box center [299, 508] width 14 height 14
radio input "true"
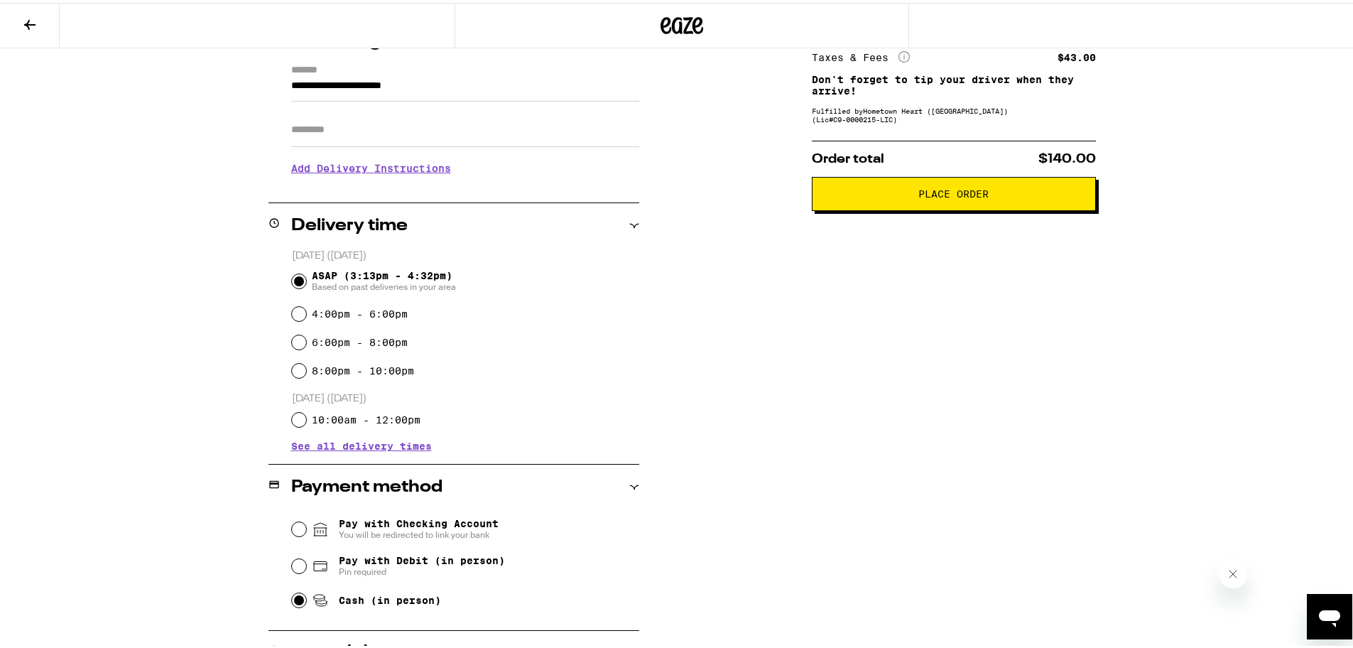
scroll to position [0, 0]
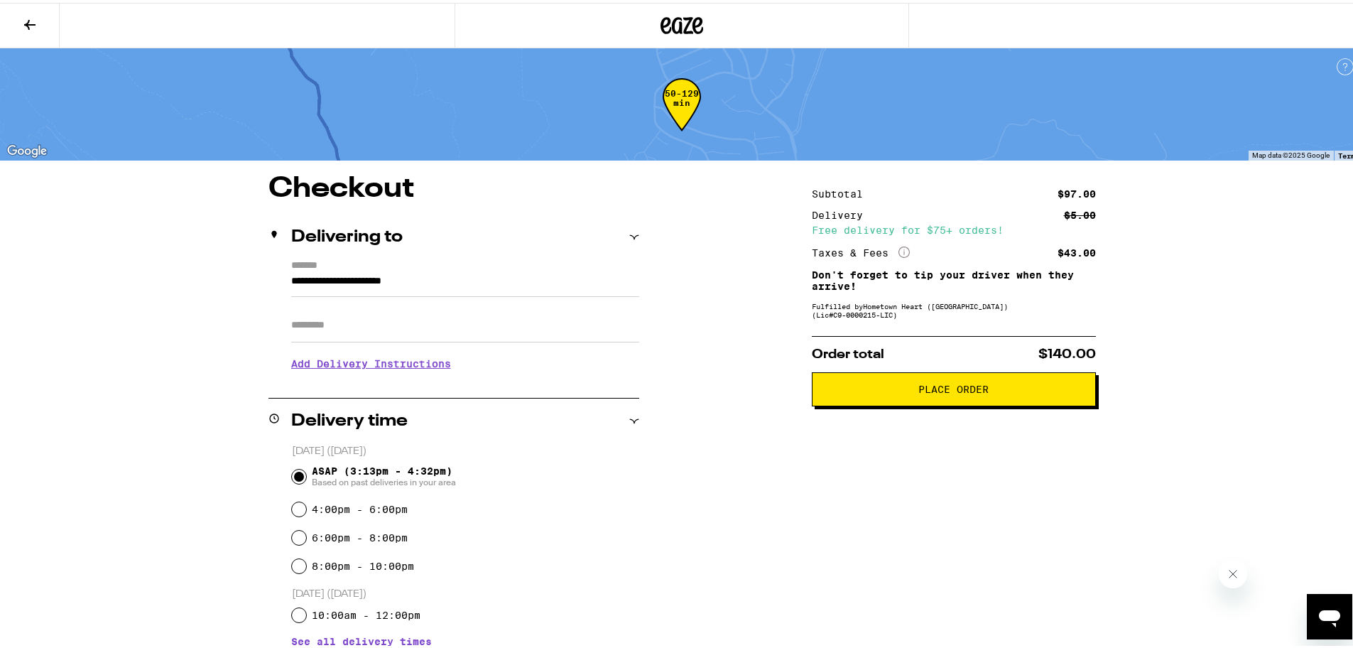
click at [535, 278] on input "**********" at bounding box center [465, 282] width 348 height 24
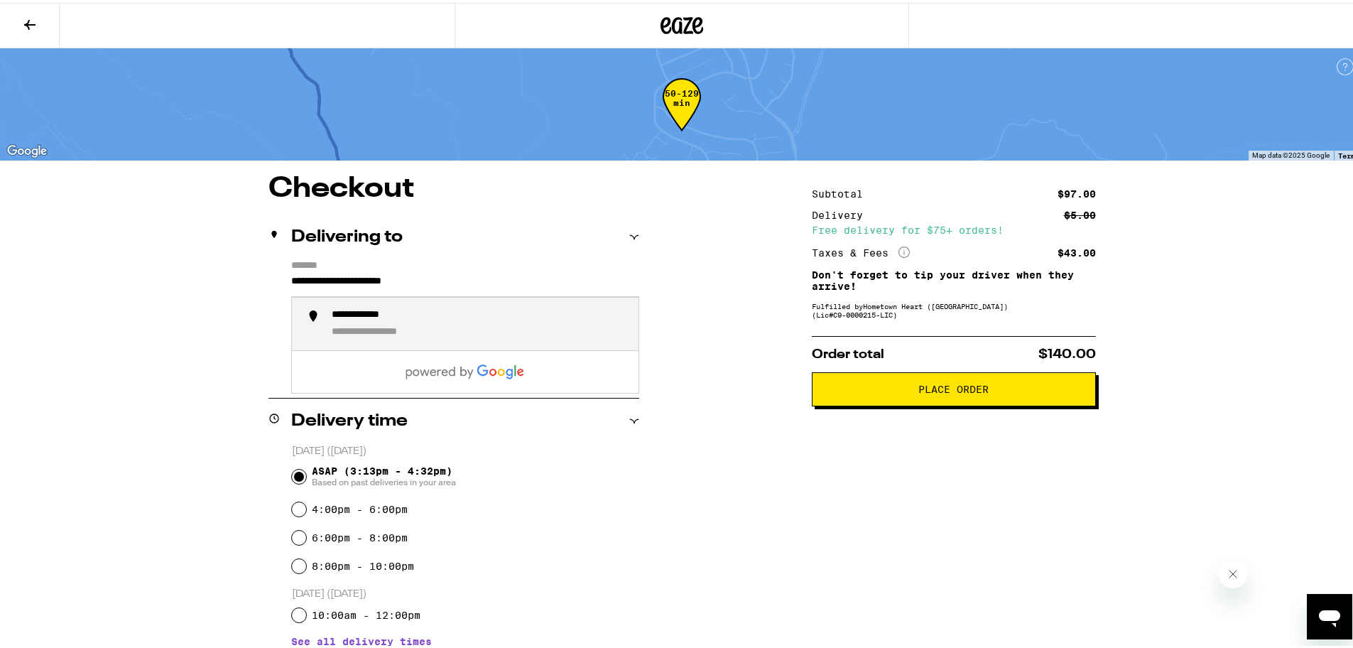
click at [534, 322] on div "**********" at bounding box center [479, 321] width 295 height 30
type input "**********"
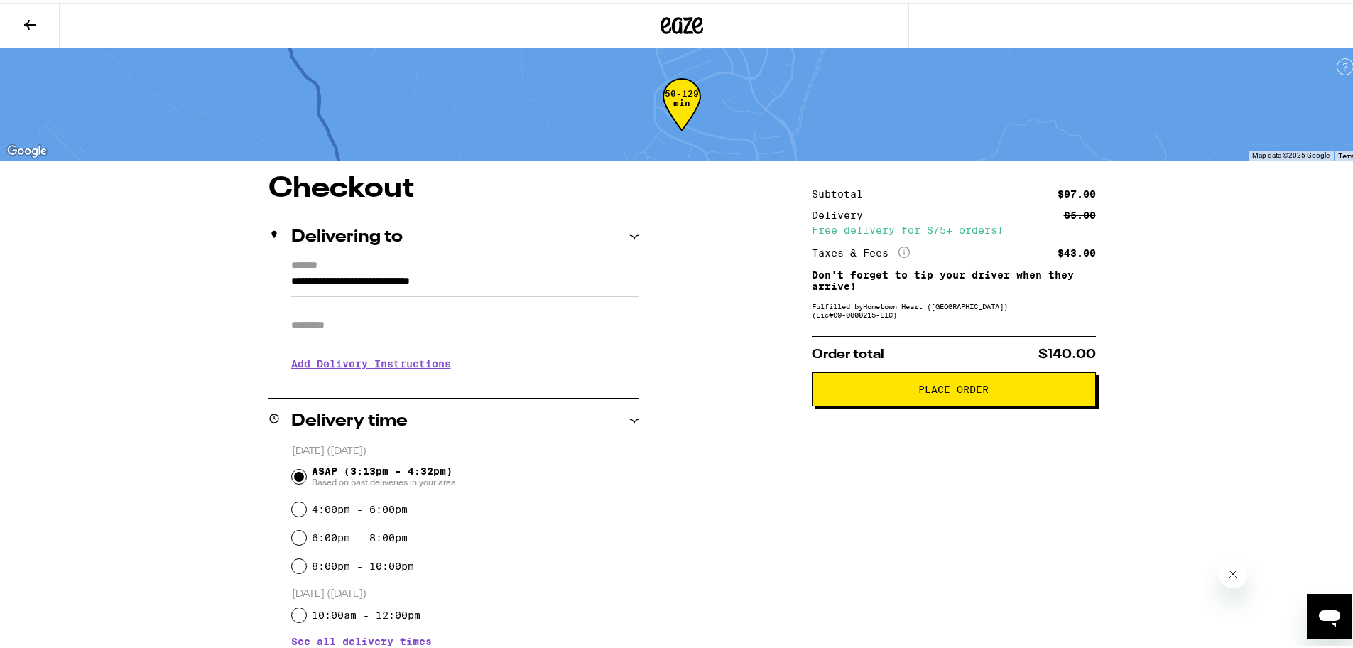
click at [938, 391] on span "Place Order" at bounding box center [953, 386] width 70 height 10
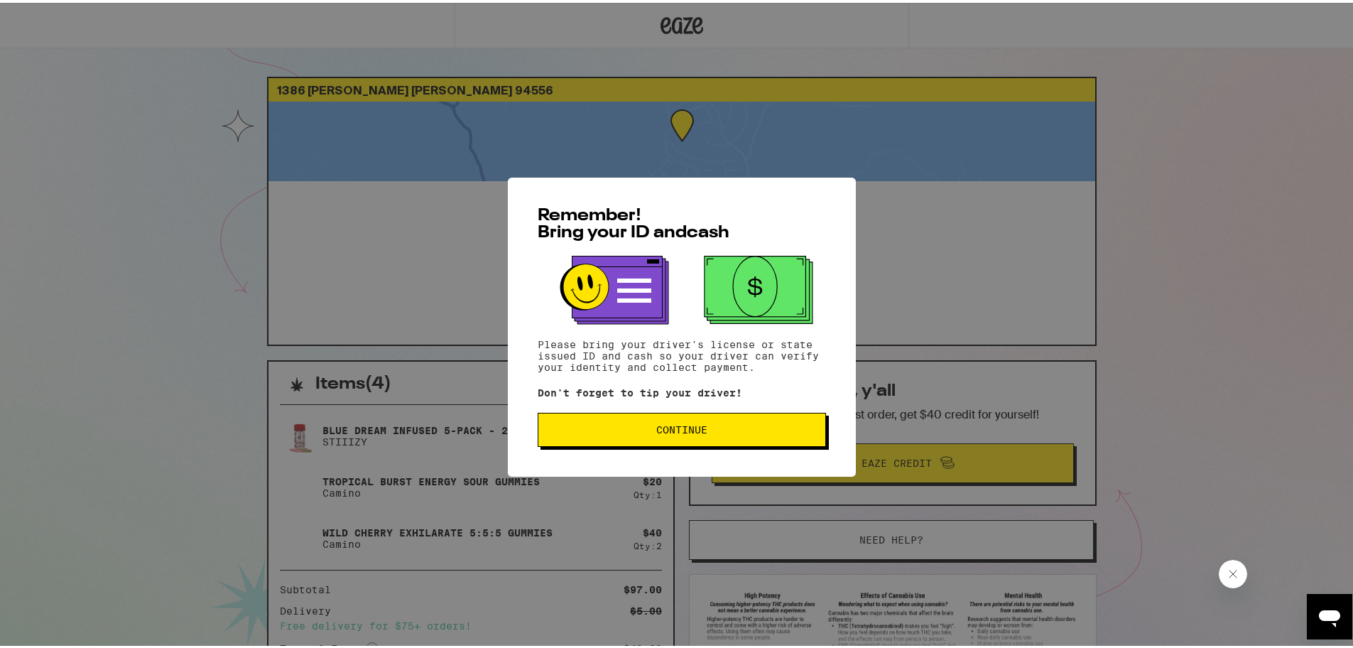
click at [682, 432] on span "Continue" at bounding box center [681, 427] width 51 height 10
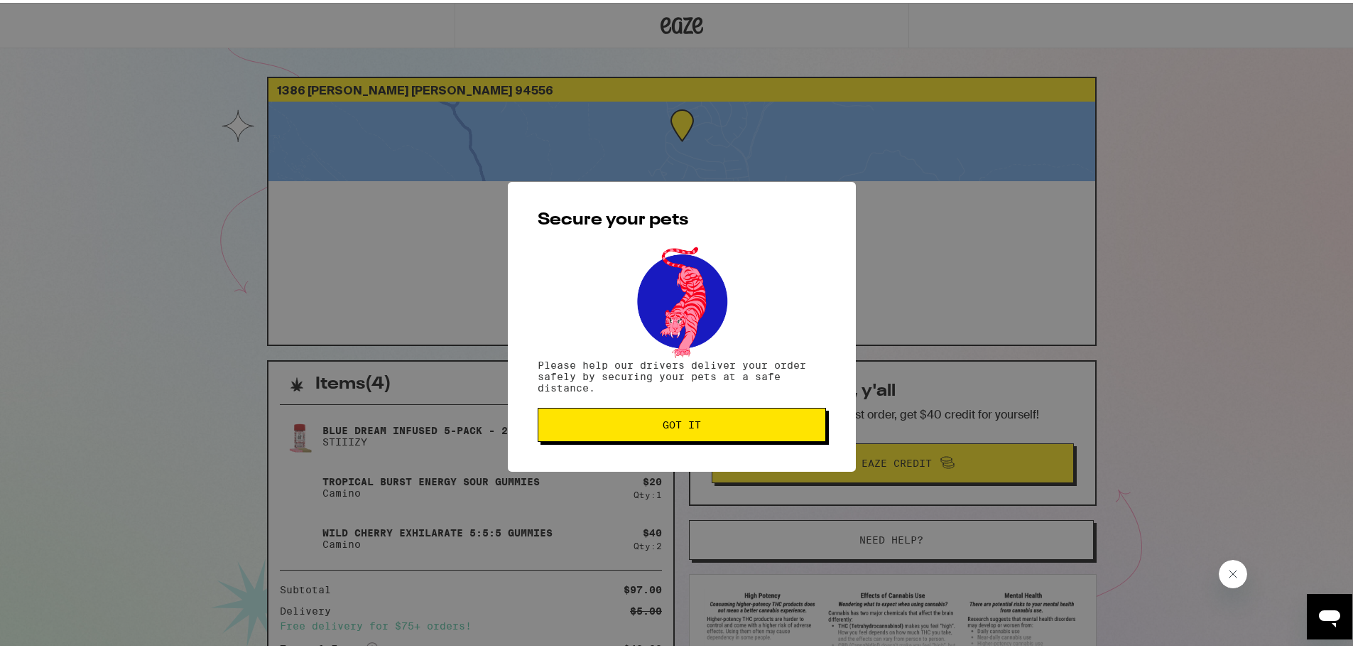
click at [674, 427] on span "Got it" at bounding box center [682, 422] width 38 height 10
